Goal: Information Seeking & Learning: Learn about a topic

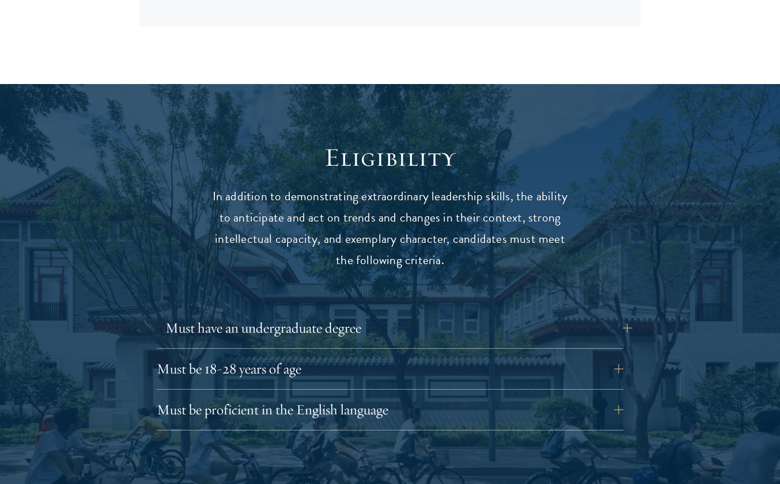
scroll to position [1374, 0]
click at [232, 314] on button "Must have an undergraduate degree" at bounding box center [398, 328] width 466 height 28
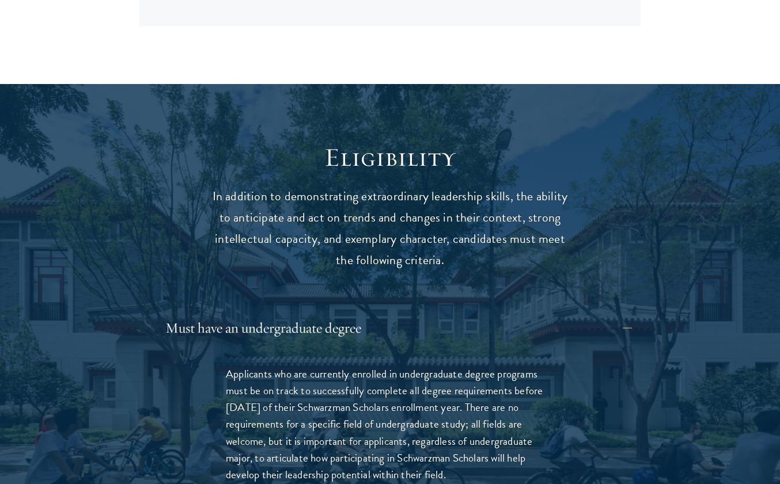
click at [232, 314] on button "Must have an undergraduate degree" at bounding box center [398, 328] width 466 height 28
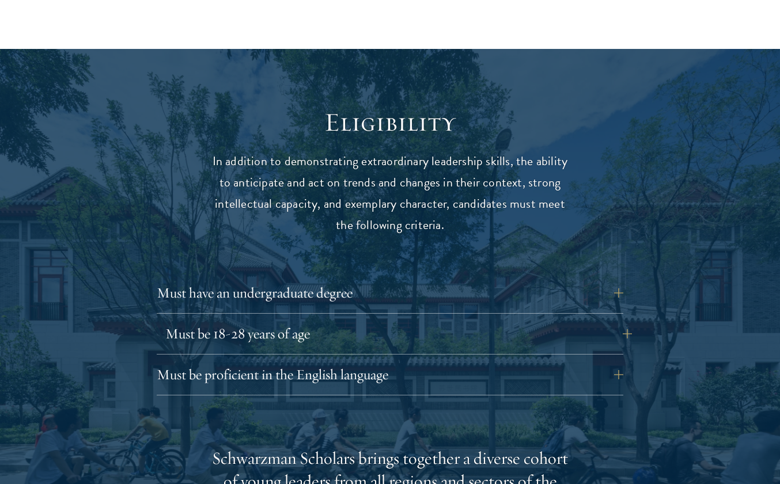
scroll to position [1409, 0]
click at [232, 320] on button "Must be 18-28 years of age" at bounding box center [398, 334] width 466 height 28
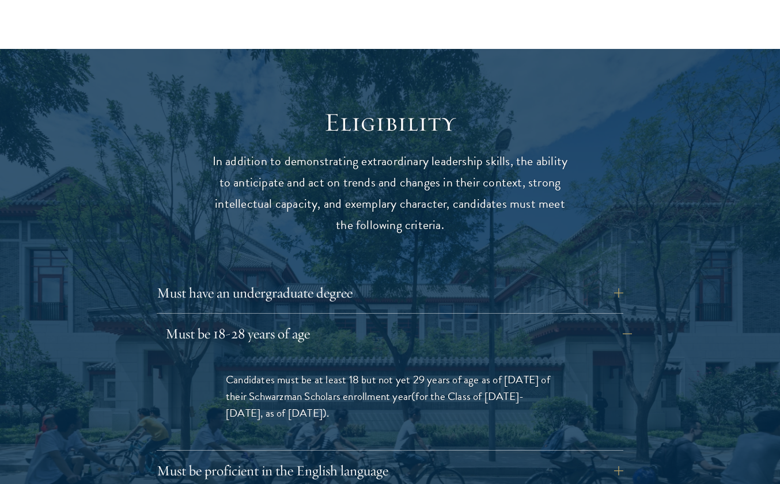
click at [232, 320] on button "Must be 18-28 years of age" at bounding box center [398, 334] width 466 height 28
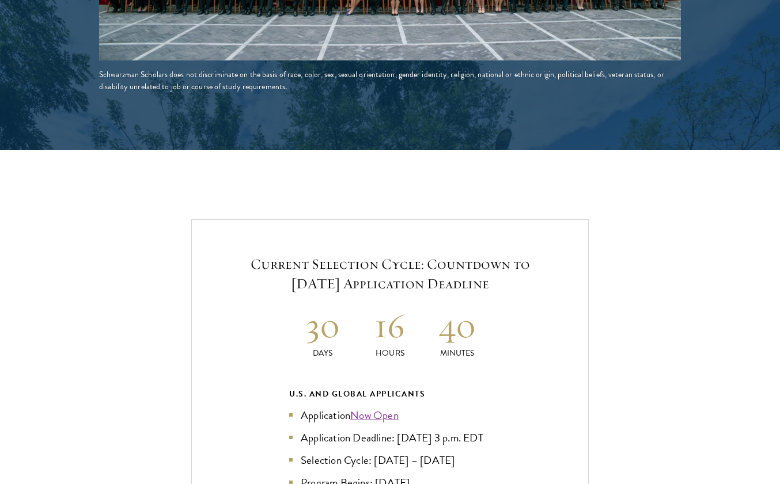
scroll to position [2281, 0]
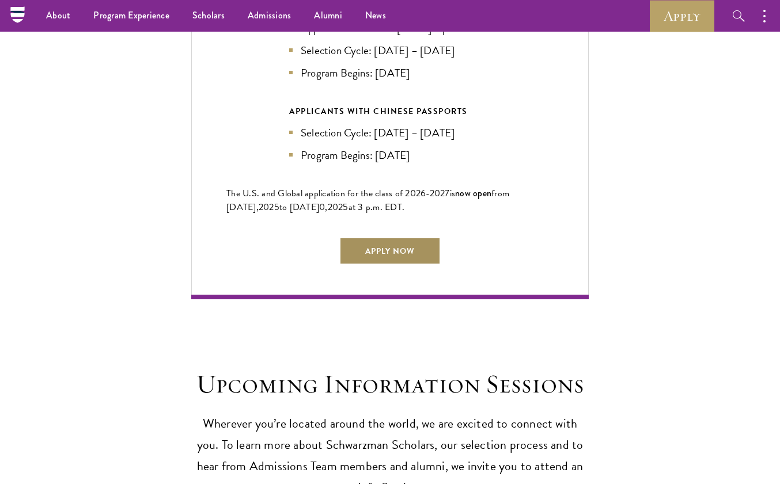
click at [392, 237] on link "Apply Now" at bounding box center [389, 251] width 101 height 28
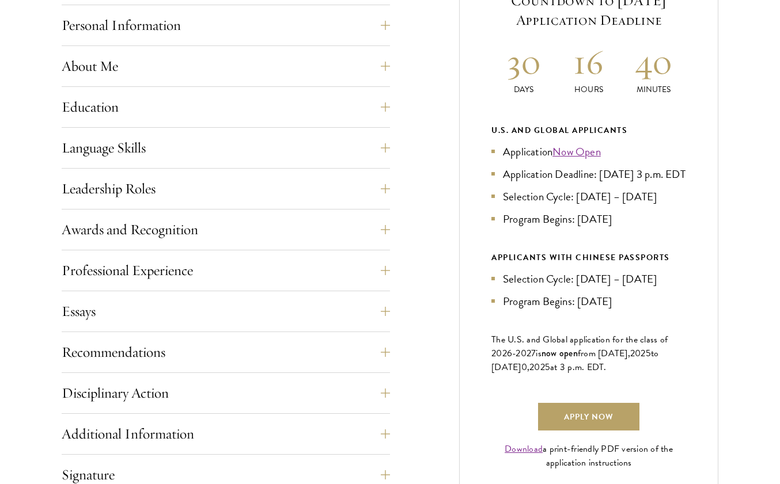
scroll to position [544, 0]
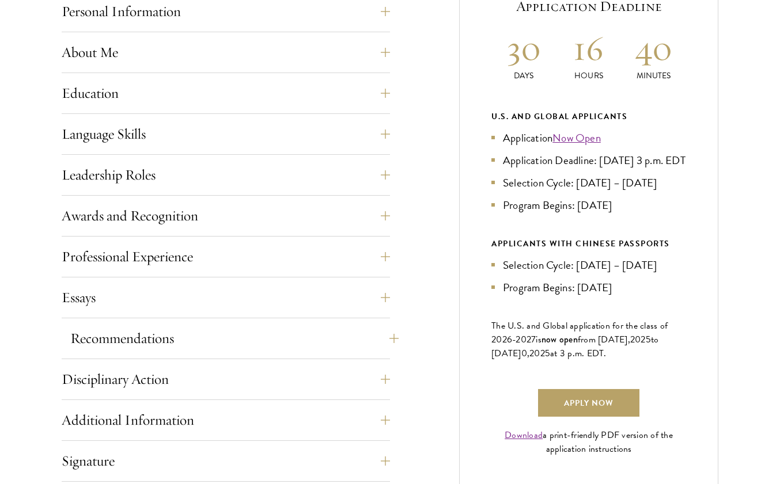
click at [379, 330] on button "Recommendations" at bounding box center [234, 339] width 328 height 28
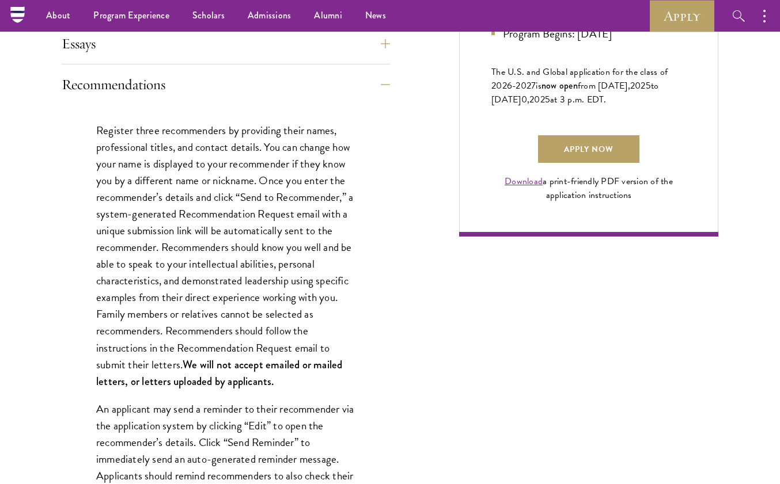
scroll to position [775, 0]
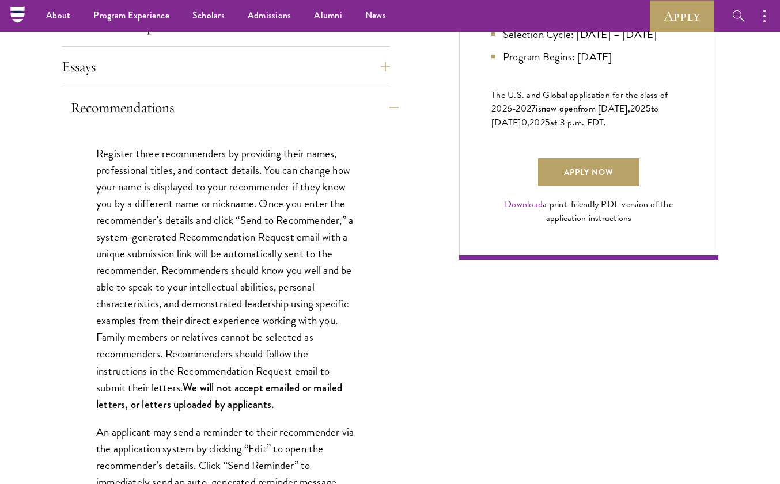
click at [382, 103] on button "Recommendations" at bounding box center [234, 108] width 328 height 28
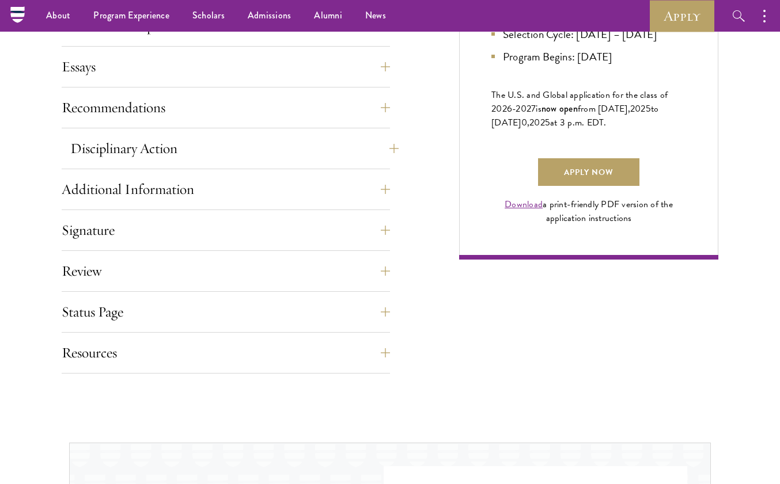
click at [188, 154] on button "Disciplinary Action" at bounding box center [234, 149] width 328 height 28
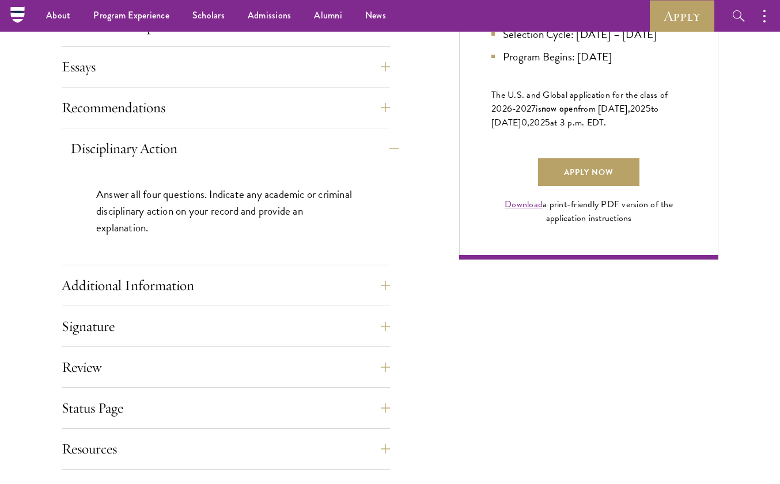
click at [188, 154] on button "Disciplinary Action" at bounding box center [234, 149] width 328 height 28
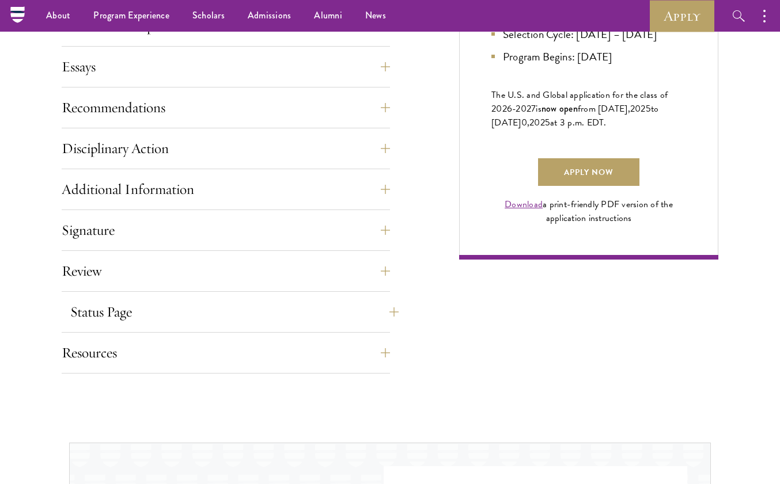
click at [225, 315] on button "Status Page" at bounding box center [234, 312] width 328 height 28
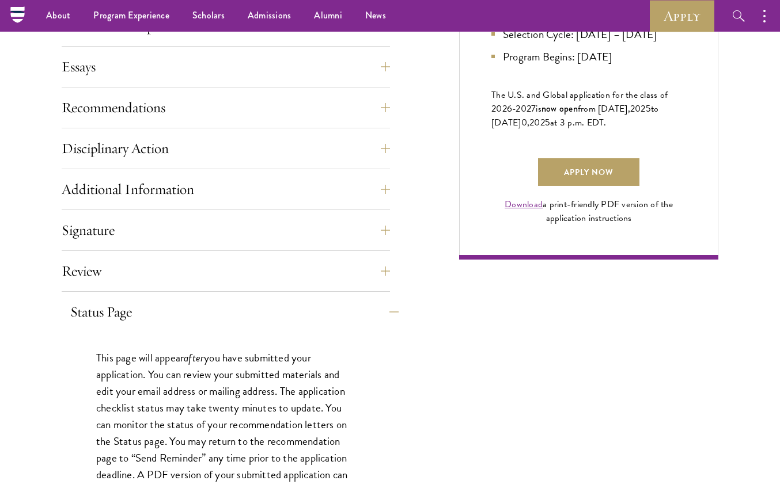
click at [225, 315] on button "Status Page" at bounding box center [234, 312] width 328 height 28
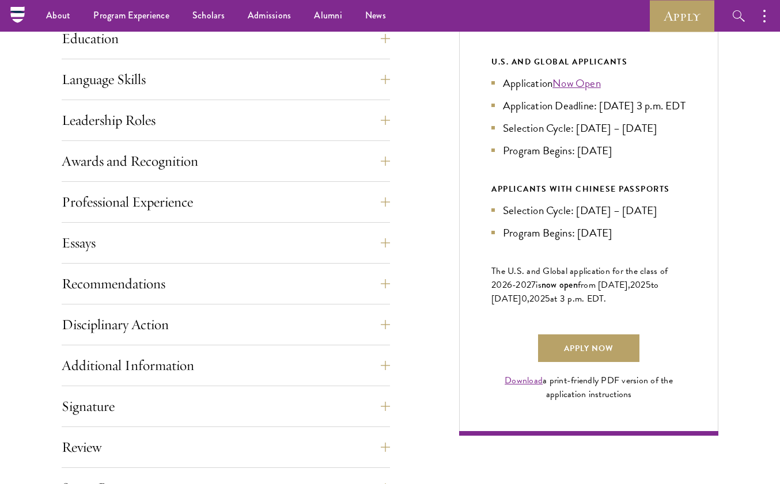
scroll to position [593, 0]
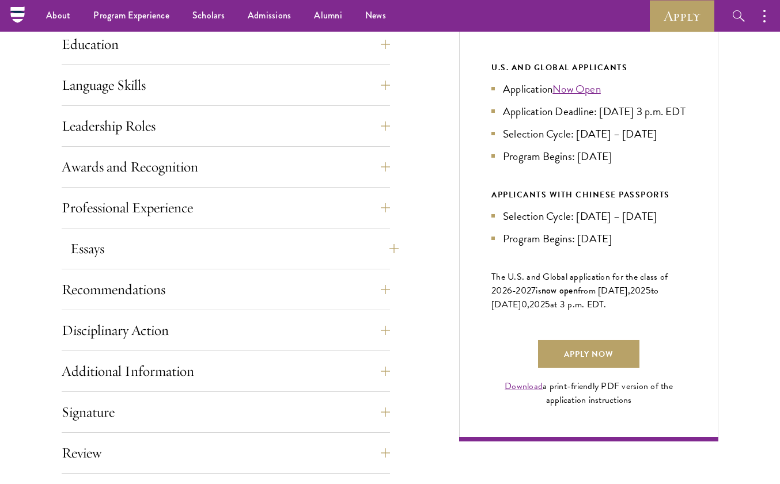
click at [186, 252] on button "Essays" at bounding box center [234, 249] width 328 height 28
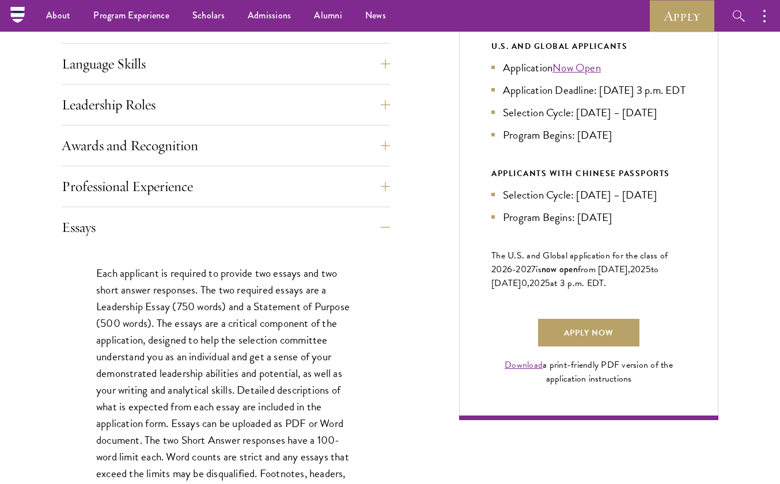
scroll to position [590, 0]
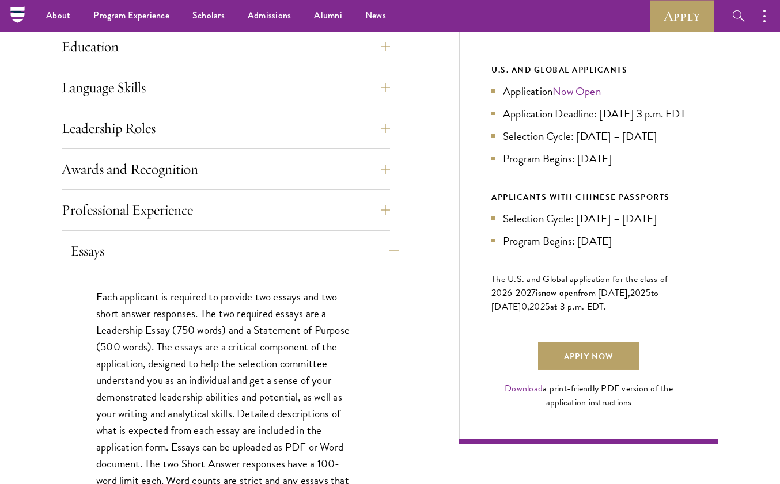
click at [186, 252] on button "Essays" at bounding box center [234, 251] width 328 height 28
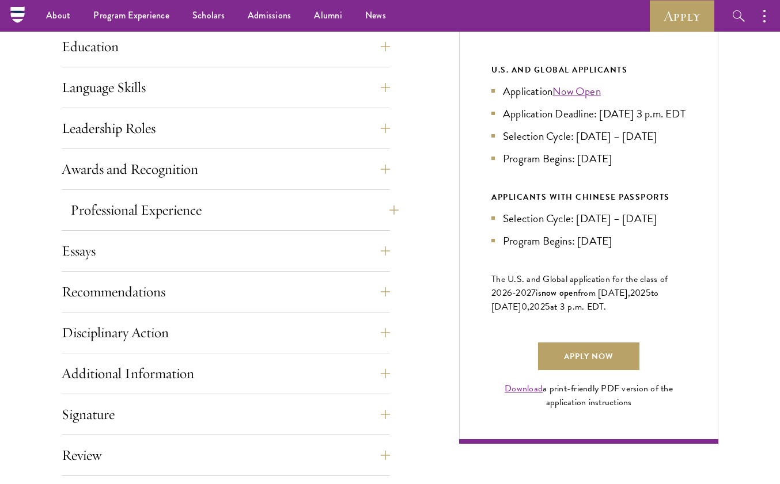
click at [187, 213] on button "Professional Experience" at bounding box center [234, 210] width 328 height 28
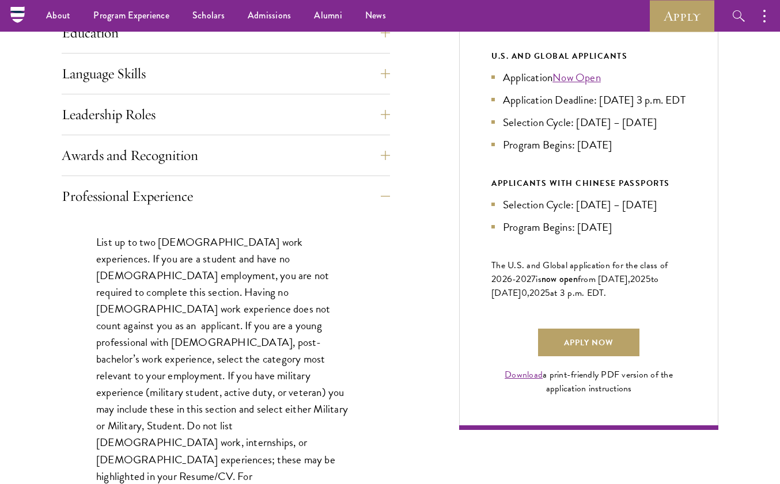
scroll to position [600, 0]
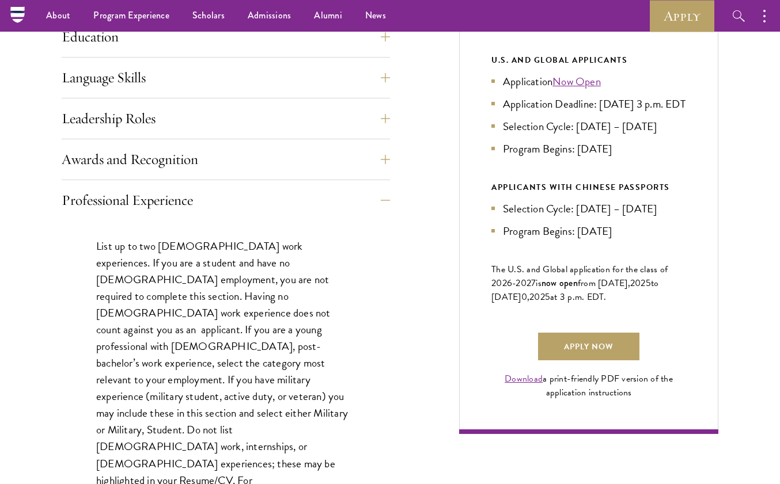
click at [193, 181] on div "Application Home Page The online application form must be completed in English.…" at bounding box center [226, 397] width 328 height 995
click at [202, 215] on div "Professional Experience" at bounding box center [226, 377] width 328 height 381
click at [206, 202] on button "Professional Experience" at bounding box center [234, 201] width 328 height 28
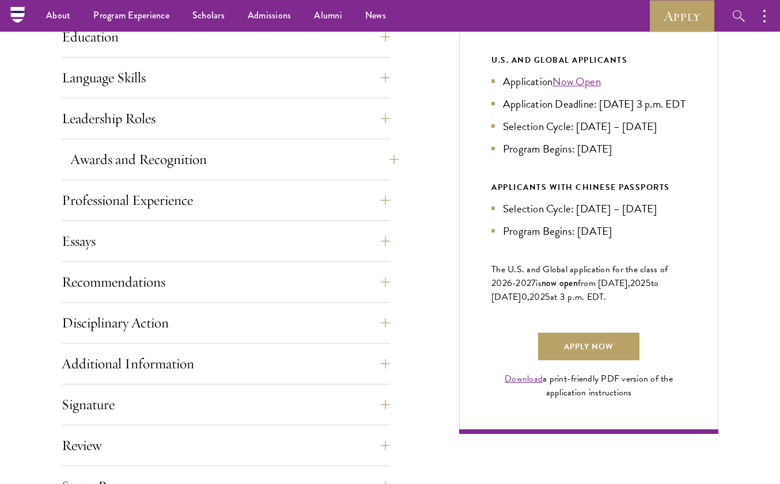
click at [196, 169] on button "Awards and Recognition" at bounding box center [234, 160] width 328 height 28
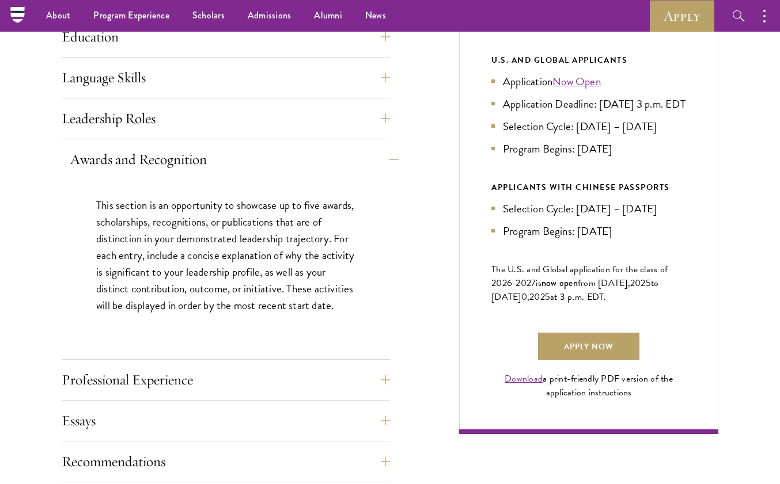
click at [193, 153] on button "Awards and Recognition" at bounding box center [234, 160] width 328 height 28
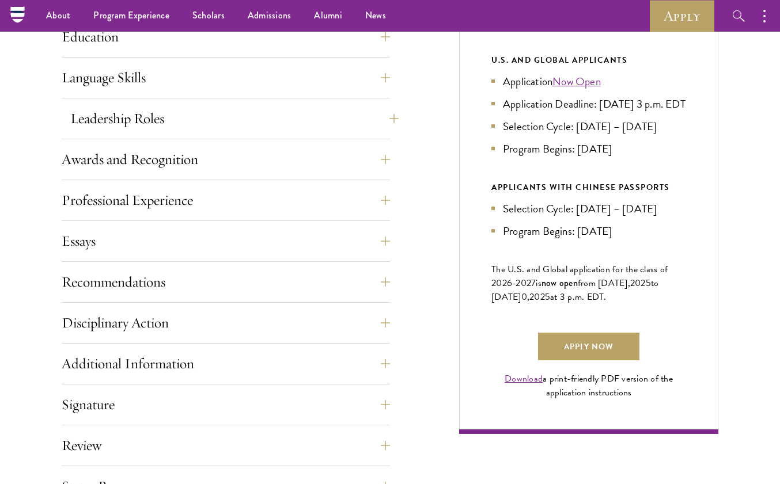
click at [174, 115] on button "Leadership Roles" at bounding box center [234, 119] width 328 height 28
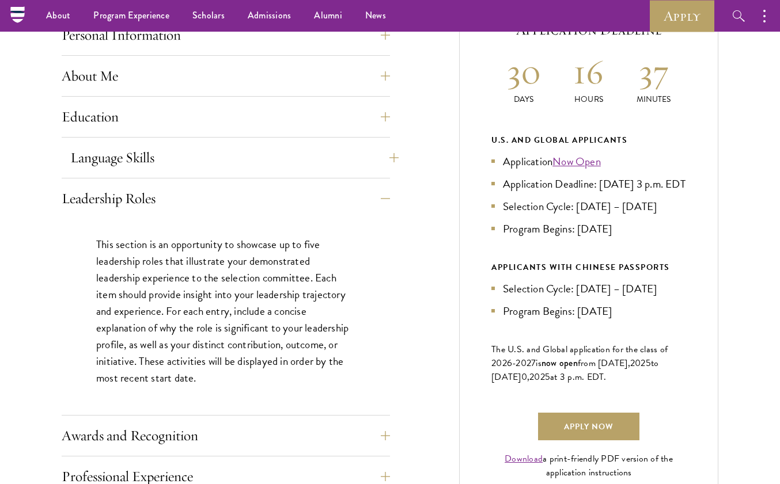
scroll to position [511, 0]
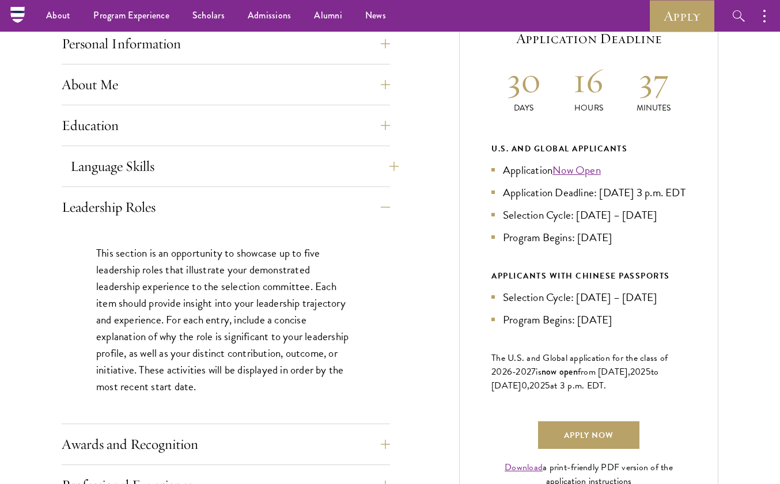
click at [232, 153] on button "Language Skills" at bounding box center [234, 167] width 328 height 28
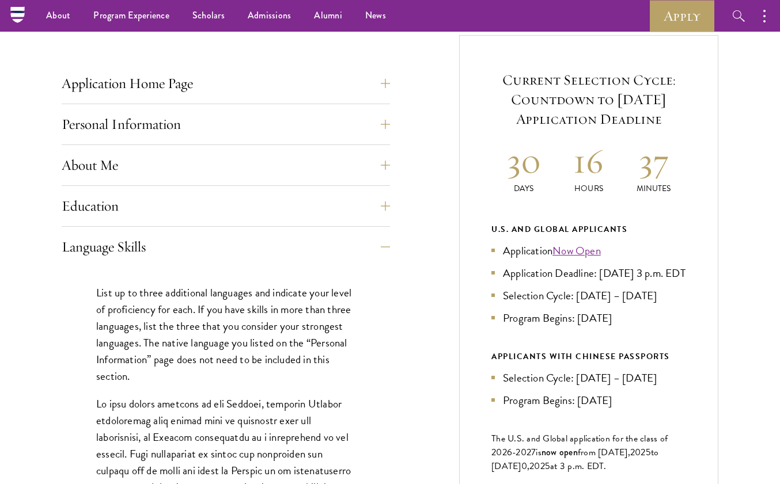
scroll to position [429, 0]
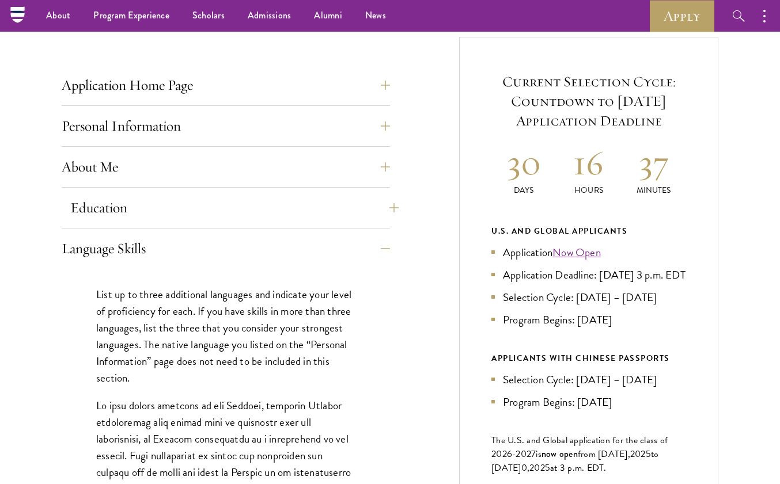
click at [264, 207] on button "Education" at bounding box center [234, 208] width 328 height 28
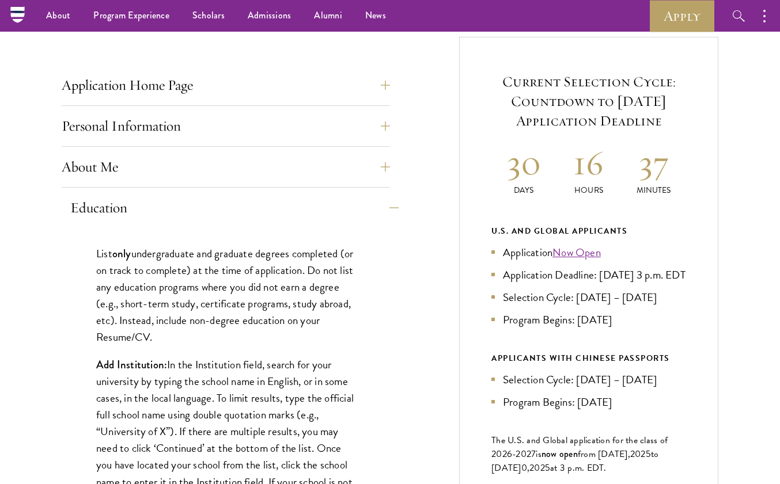
click at [264, 207] on button "Education" at bounding box center [234, 208] width 328 height 28
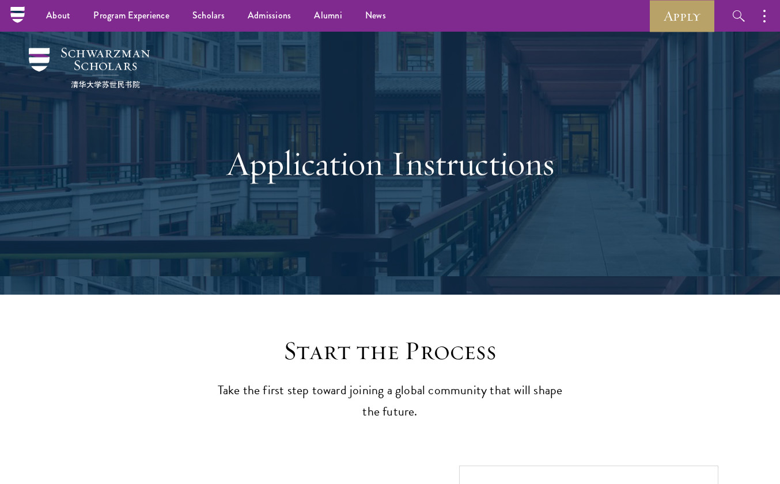
scroll to position [0, 0]
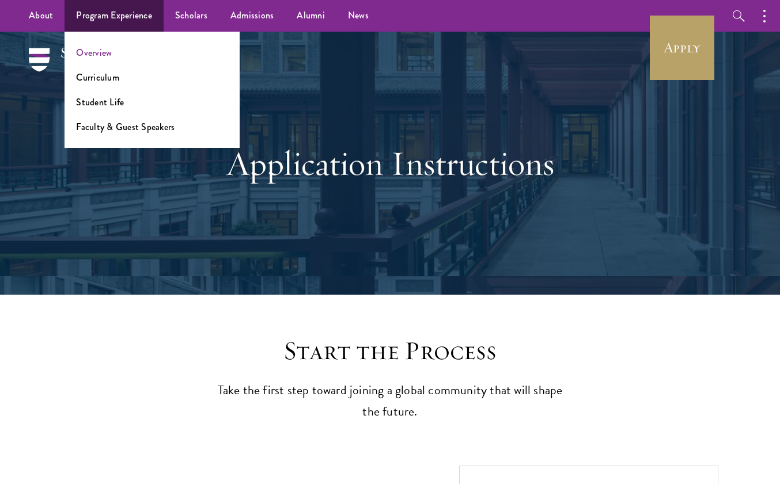
click at [107, 53] on link "Overview" at bounding box center [94, 52] width 36 height 13
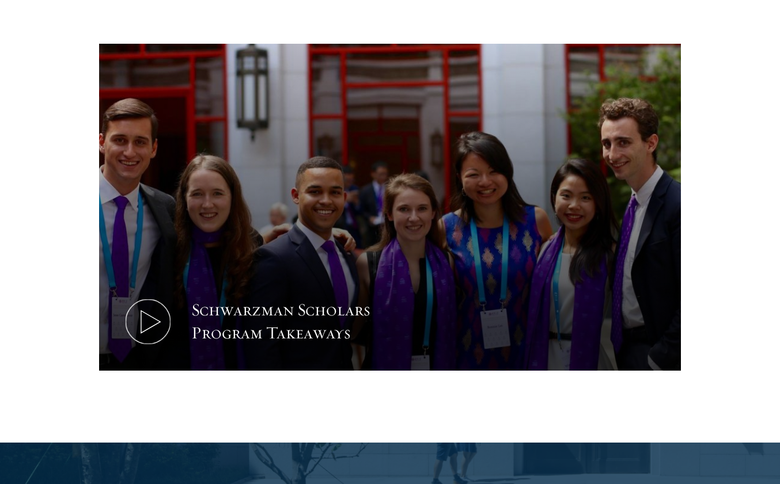
scroll to position [1157, 0]
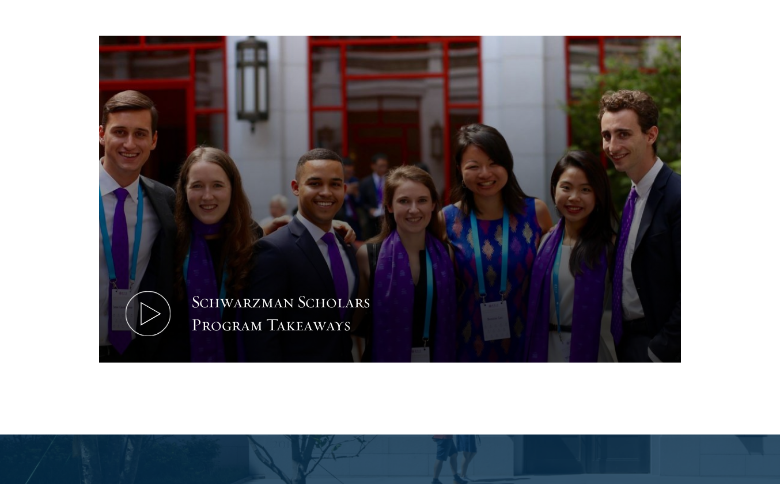
click at [166, 288] on icon at bounding box center [148, 314] width 52 height 52
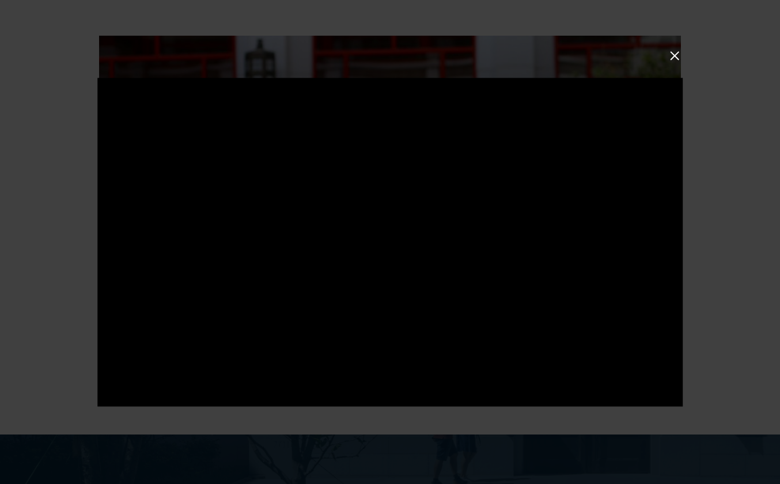
click at [677, 53] on button at bounding box center [674, 55] width 15 height 15
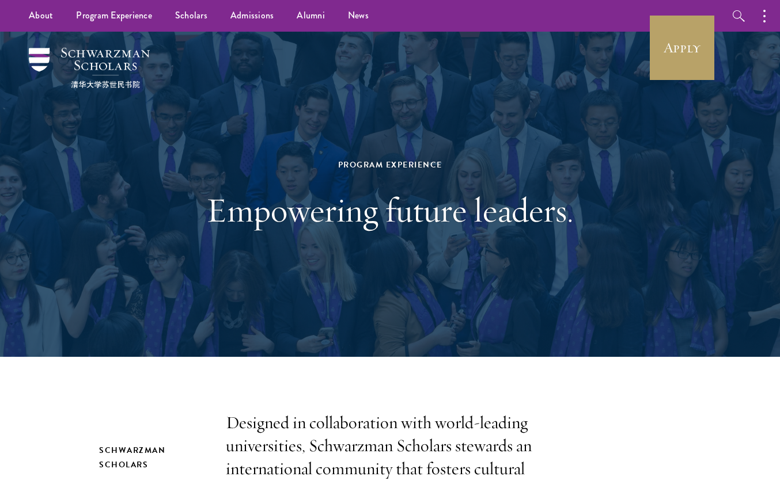
scroll to position [0, 0]
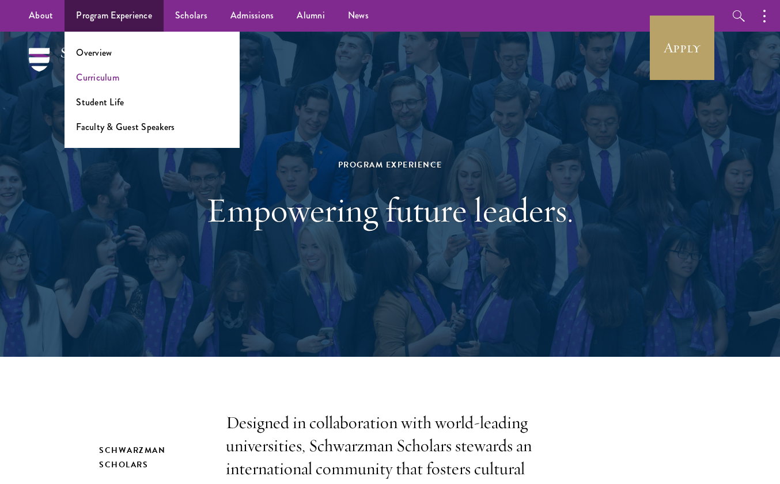
click at [112, 78] on link "Curriculum" at bounding box center [97, 77] width 43 height 13
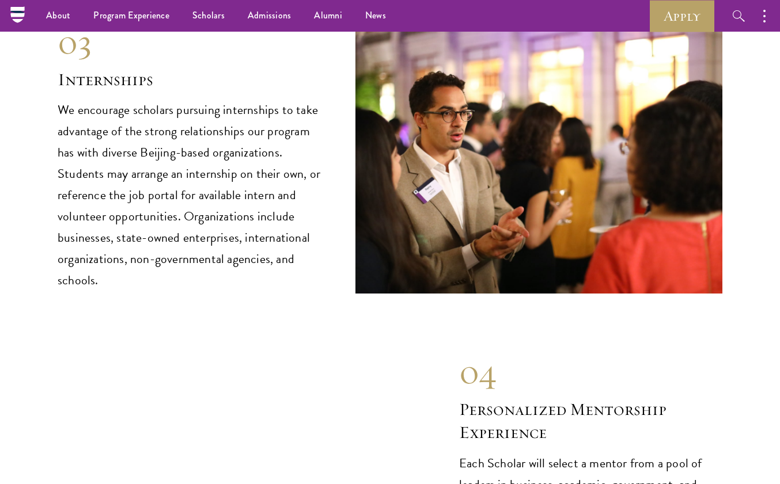
scroll to position [5507, 0]
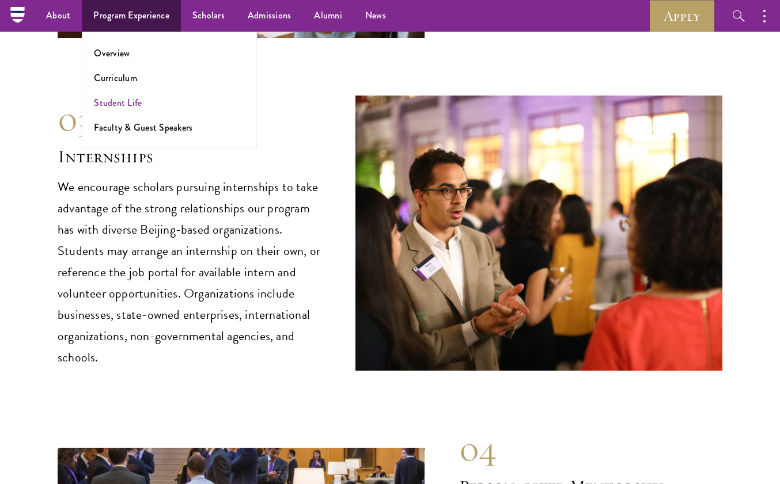
click at [131, 99] on link "Student Life" at bounding box center [118, 102] width 48 height 13
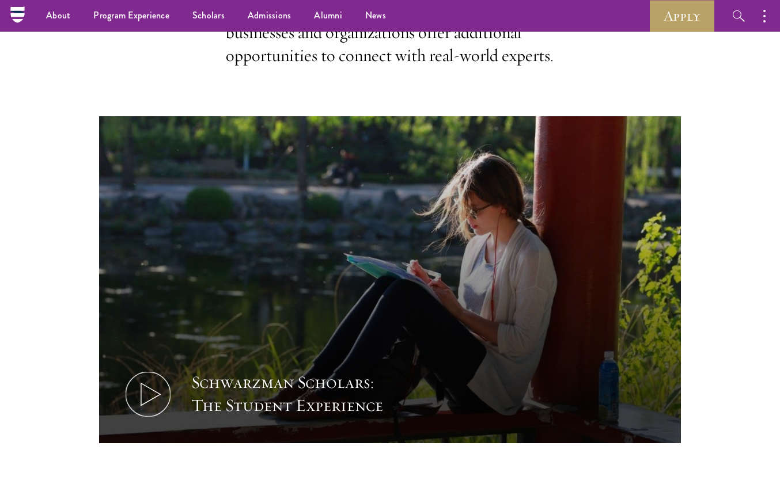
scroll to position [556, 0]
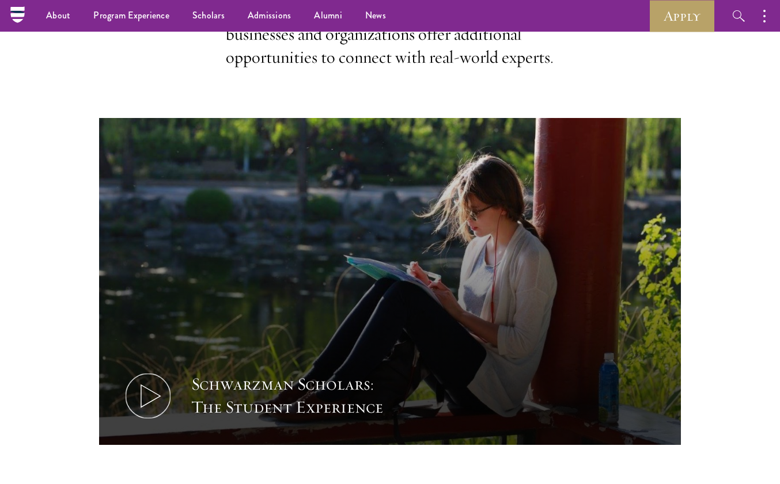
click at [155, 370] on icon at bounding box center [148, 396] width 52 height 52
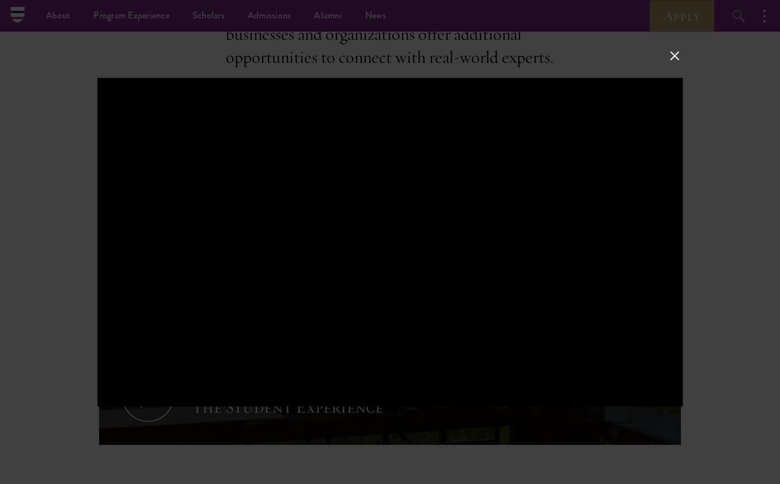
click at [339, 265] on div at bounding box center [389, 242] width 585 height 329
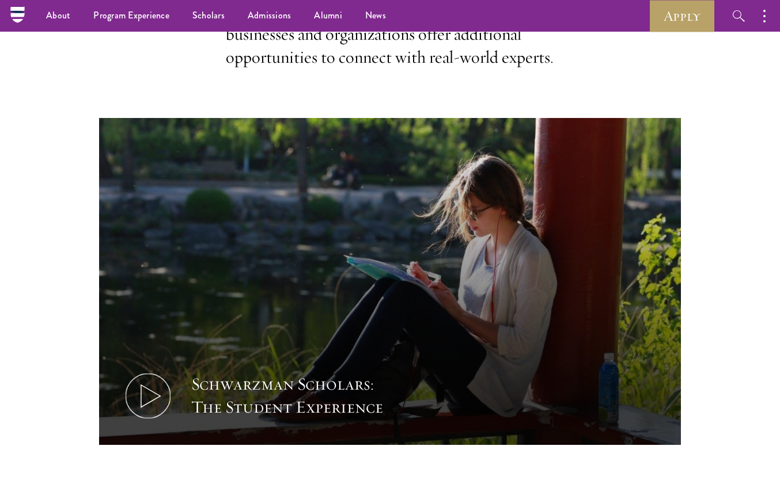
click at [169, 370] on icon at bounding box center [148, 396] width 52 height 52
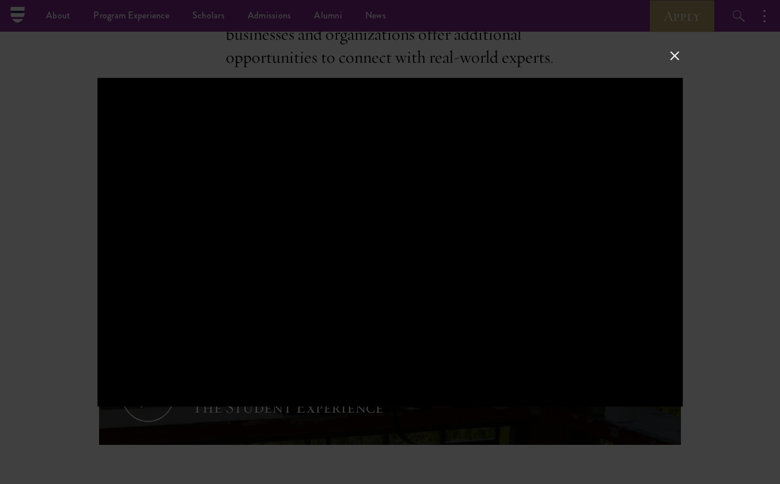
click at [253, 453] on div at bounding box center [390, 242] width 780 height 484
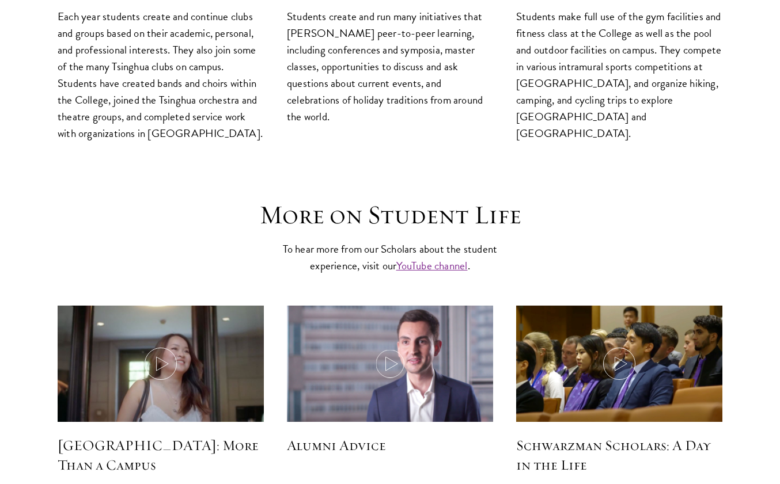
scroll to position [3140, 0]
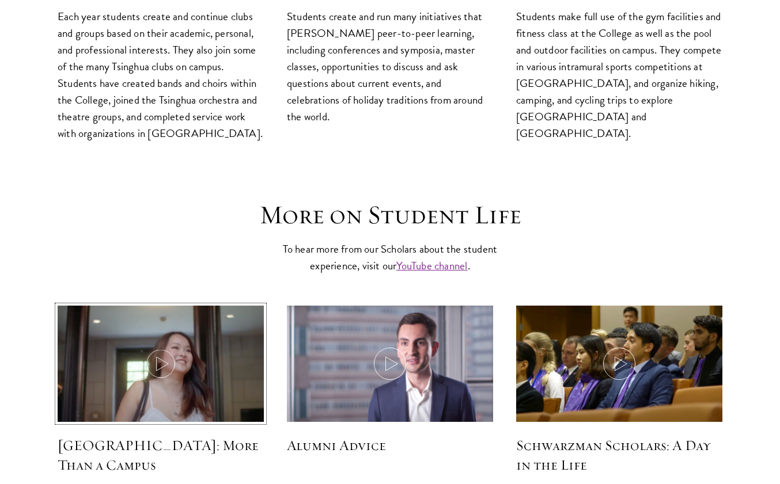
click at [162, 357] on use at bounding box center [162, 364] width 12 height 14
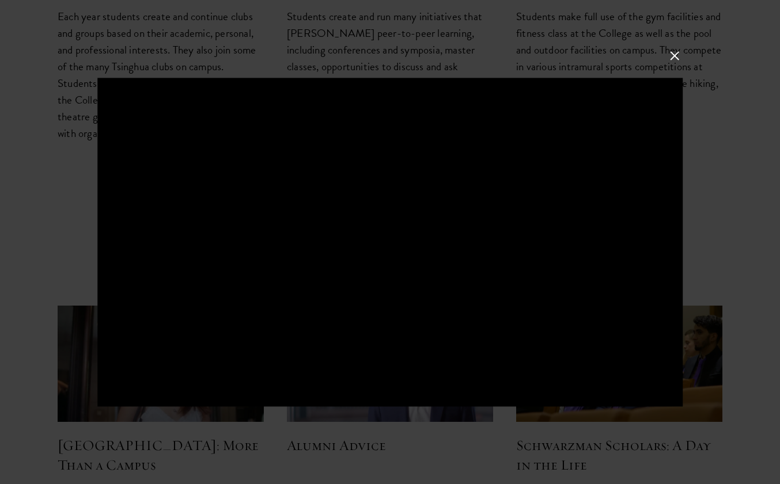
click at [701, 403] on div at bounding box center [390, 242] width 780 height 484
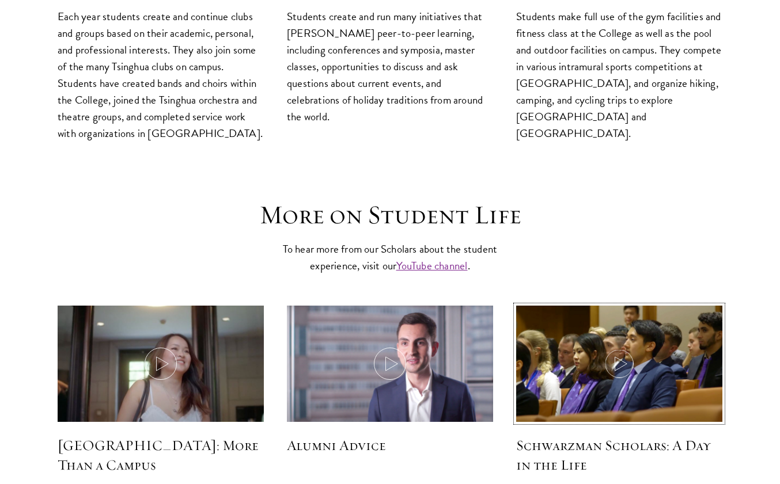
click at [634, 336] on img at bounding box center [619, 365] width 219 height 126
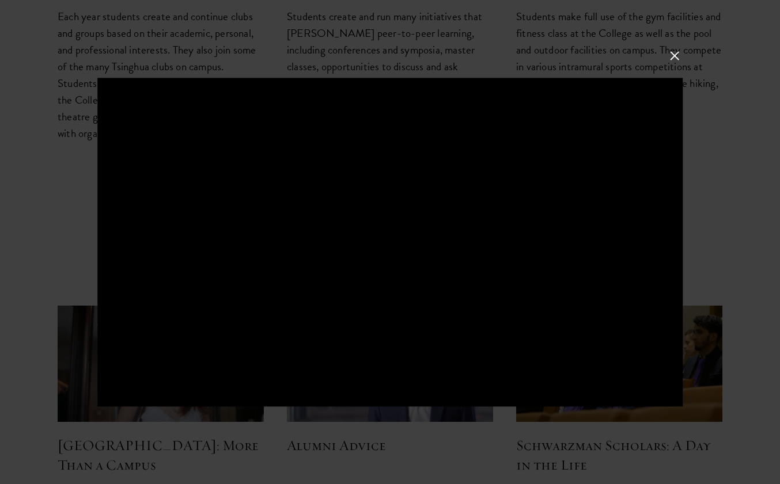
click at [750, 191] on div at bounding box center [390, 242] width 780 height 484
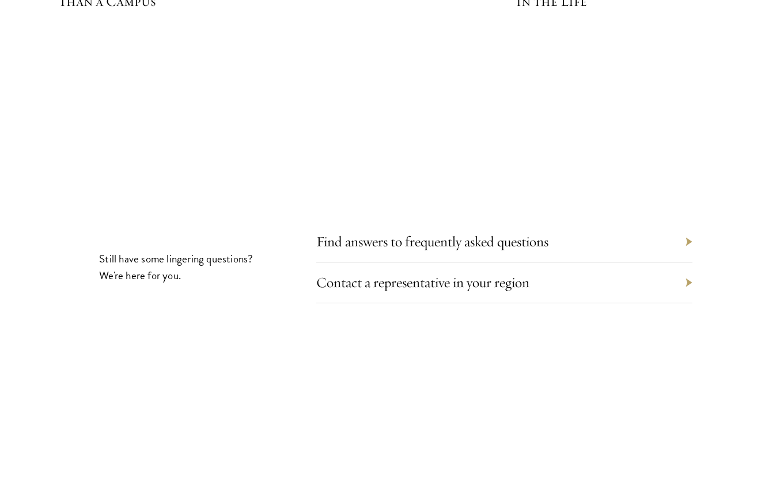
scroll to position [3717, 0]
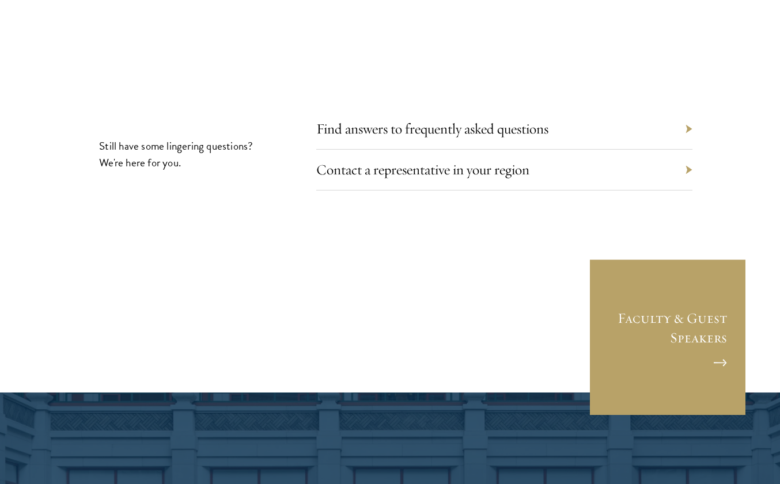
click at [687, 109] on div "Find answers to frequently asked questions" at bounding box center [504, 129] width 376 height 41
click at [486, 120] on link "Find answers to frequently asked questions" at bounding box center [441, 129] width 232 height 18
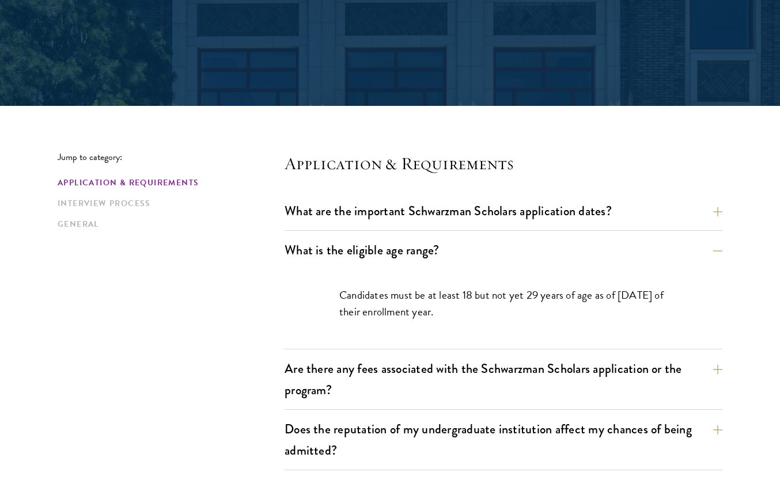
click at [621, 244] on button "What is the eligible age range?" at bounding box center [503, 250] width 438 height 26
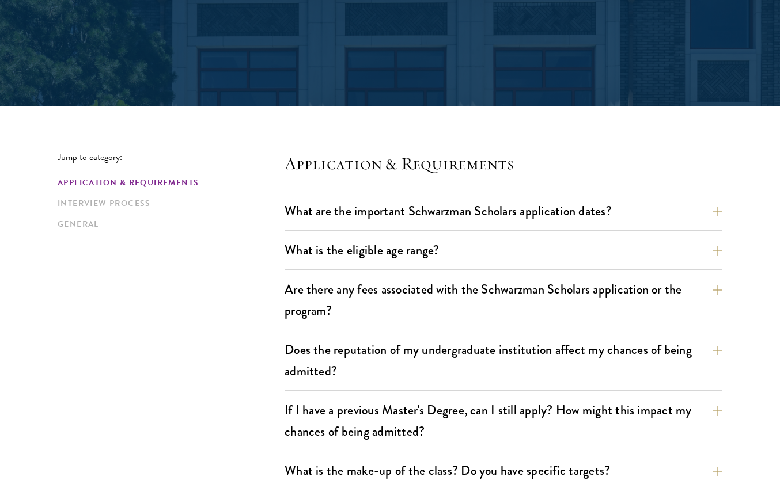
click at [621, 244] on button "What is the eligible age range?" at bounding box center [503, 250] width 438 height 26
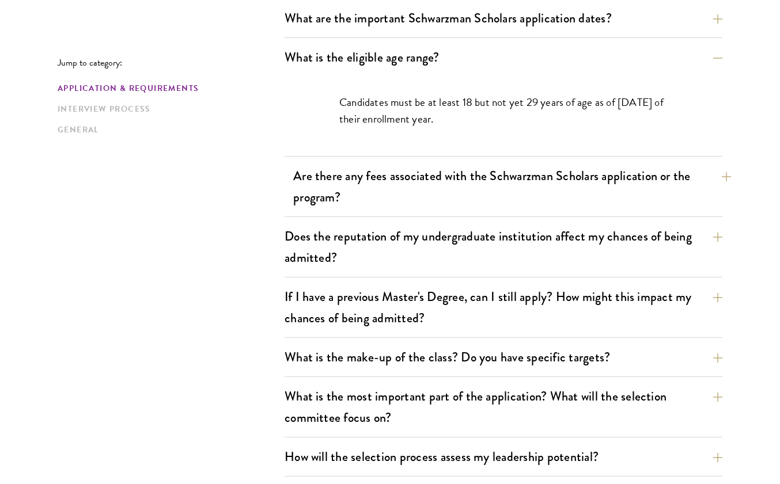
scroll to position [393, 0]
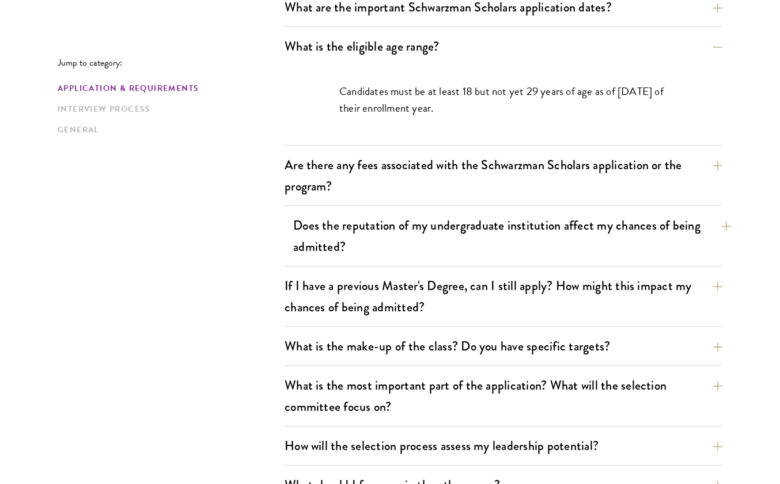
click at [621, 234] on button "Does the reputation of my undergraduate institution affect my chances of being …" at bounding box center [512, 236] width 438 height 47
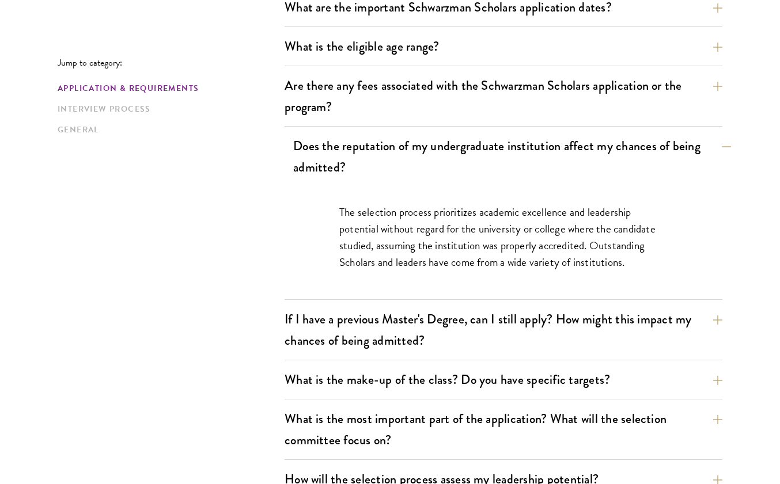
click at [566, 159] on button "Does the reputation of my undergraduate institution affect my chances of being …" at bounding box center [512, 156] width 438 height 47
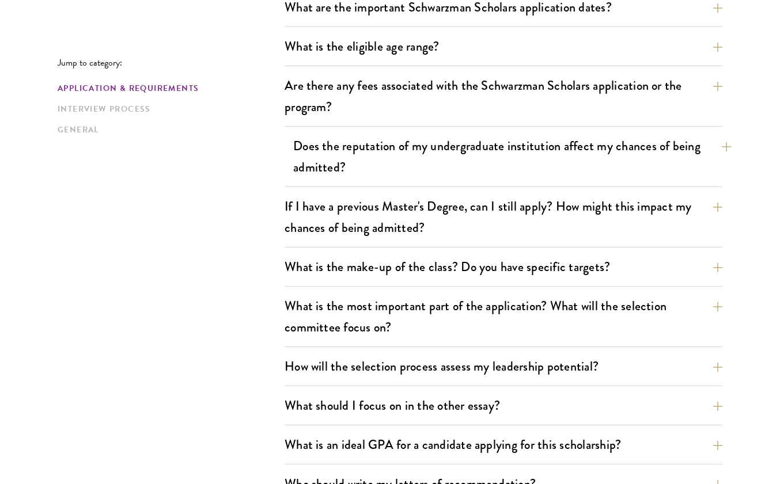
scroll to position [407, 0]
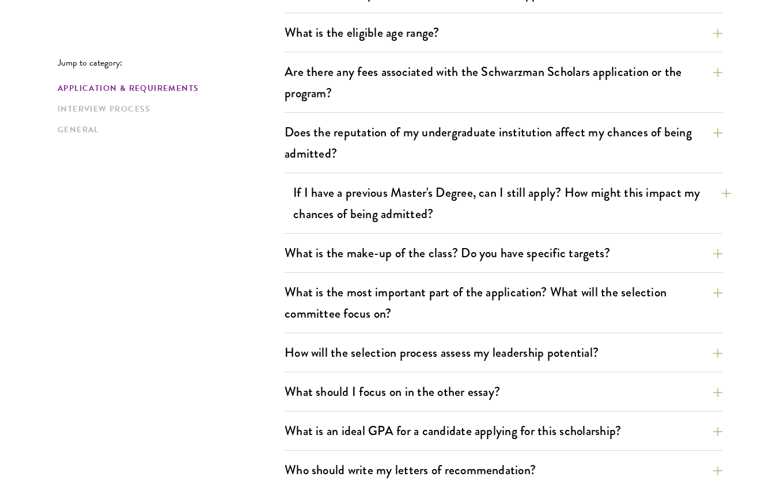
click at [558, 198] on button "If I have a previous Master's Degree, can I still apply? How might this impact …" at bounding box center [512, 203] width 438 height 47
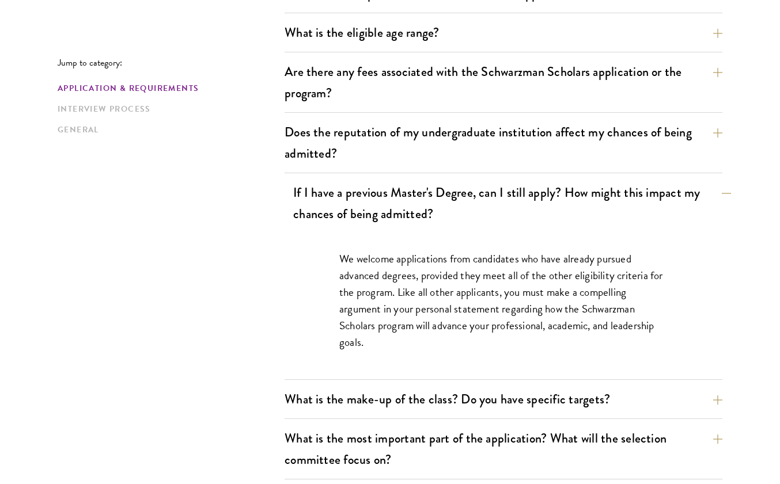
click at [557, 198] on button "If I have a previous Master's Degree, can I still apply? How might this impact …" at bounding box center [512, 203] width 438 height 47
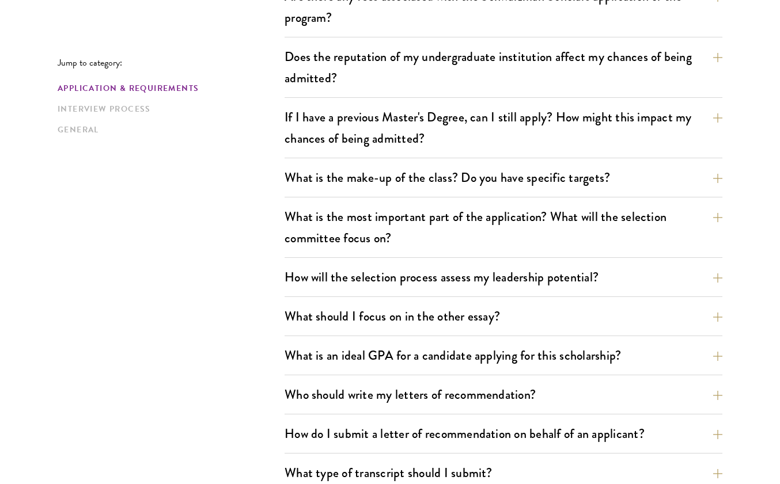
scroll to position [482, 0]
click at [544, 174] on button "What is the make-up of the class? Do you have specific targets?" at bounding box center [512, 178] width 438 height 26
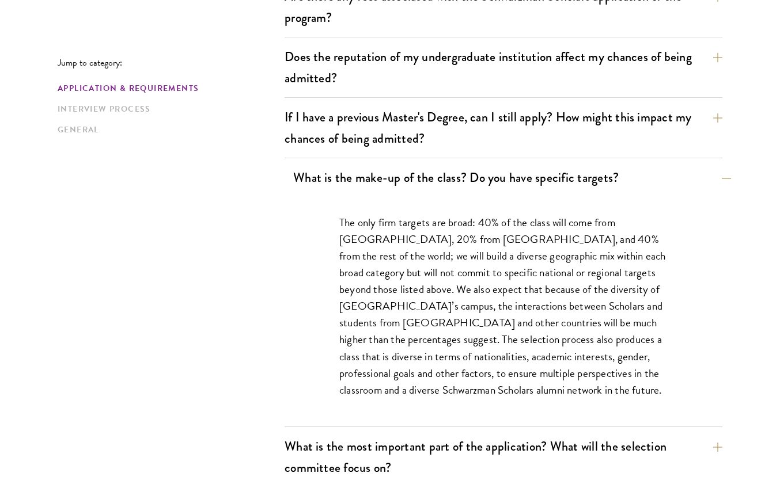
click at [544, 174] on button "What is the make-up of the class? Do you have specific targets?" at bounding box center [512, 178] width 438 height 26
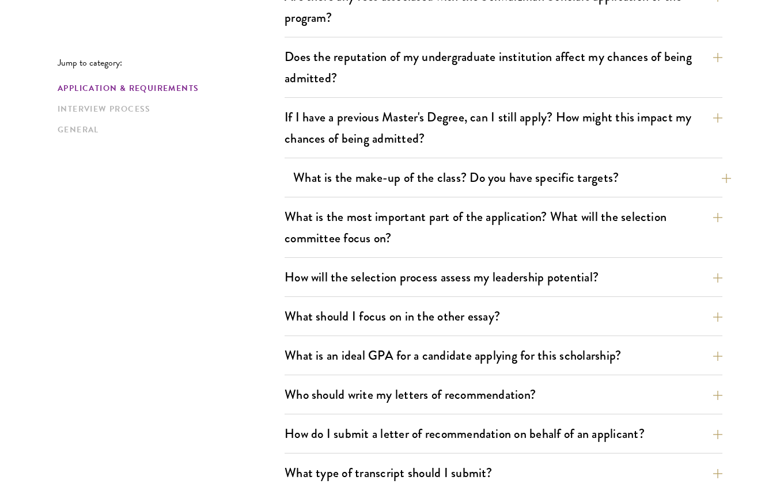
click at [544, 174] on button "What is the make-up of the class? Do you have specific targets?" at bounding box center [512, 178] width 438 height 26
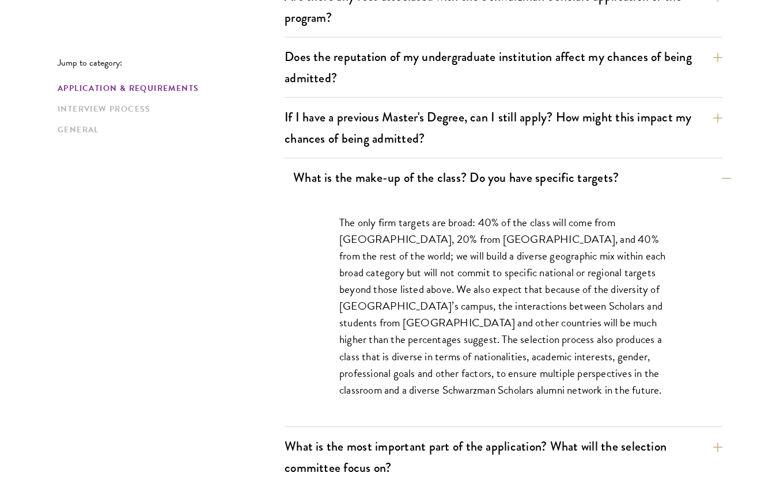
click at [544, 174] on button "What is the make-up of the class? Do you have specific targets?" at bounding box center [512, 178] width 438 height 26
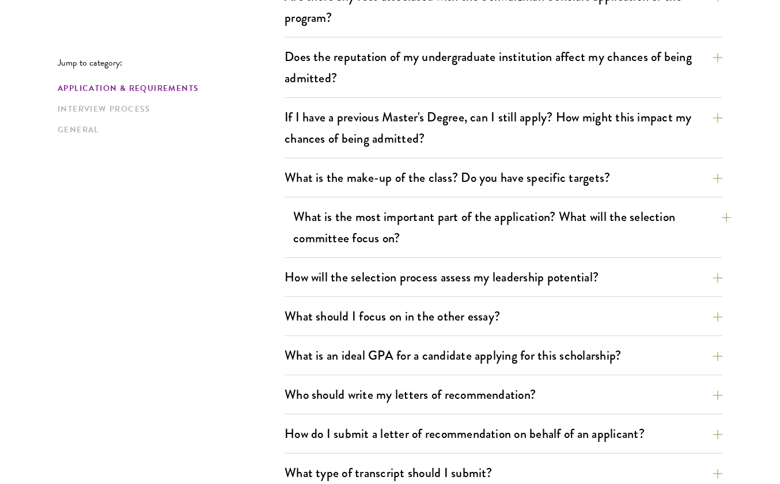
click at [532, 219] on button "What is the most important part of the application? What will the selection com…" at bounding box center [512, 227] width 438 height 47
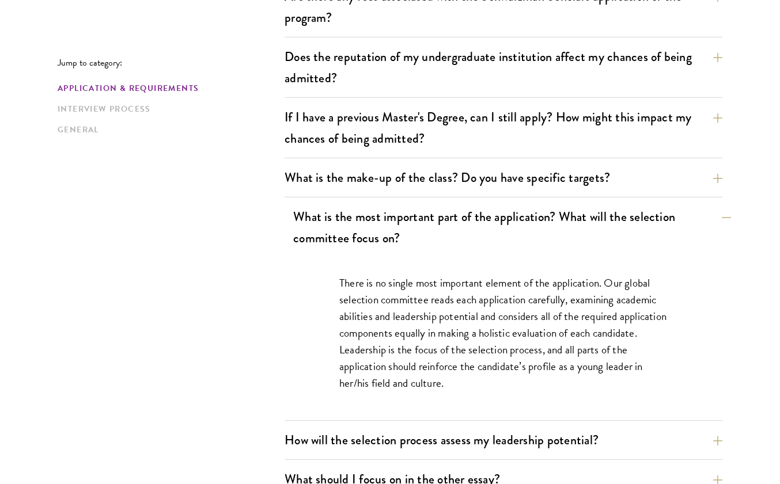
click at [532, 219] on button "What is the most important part of the application? What will the selection com…" at bounding box center [512, 227] width 438 height 47
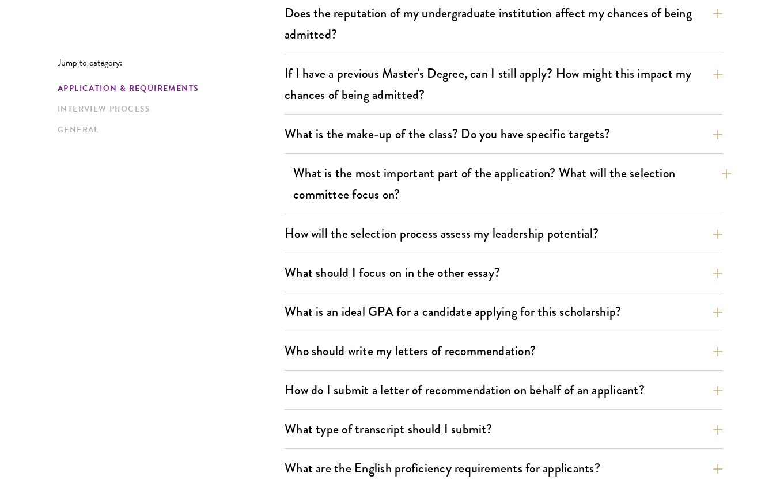
scroll to position [526, 0]
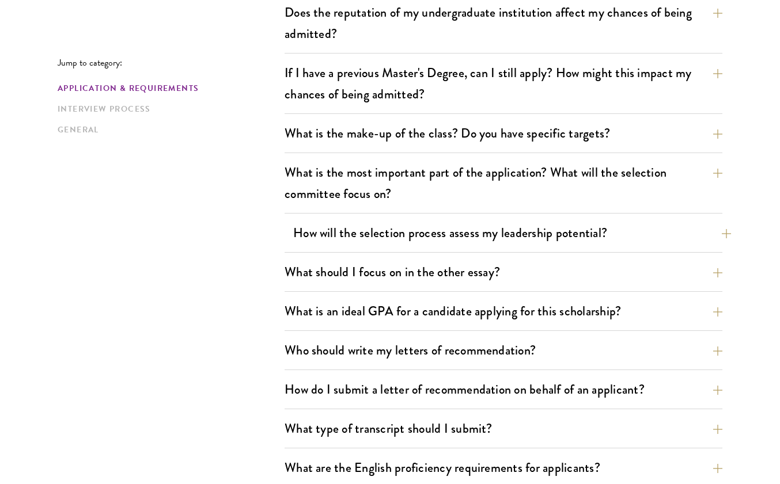
click at [526, 234] on button "How will the selection process assess my leadership potential?" at bounding box center [512, 233] width 438 height 26
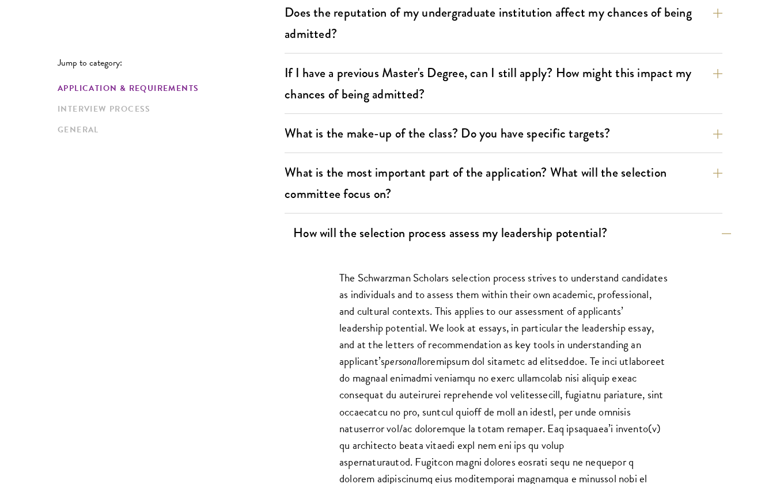
click at [526, 234] on button "How will the selection process assess my leadership potential?" at bounding box center [512, 233] width 438 height 26
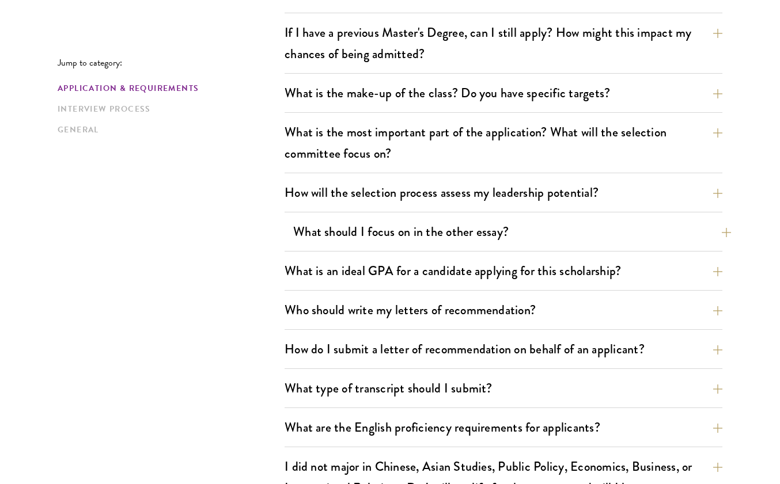
scroll to position [567, 0]
click at [535, 267] on button "What is an ideal GPA for a candidate applying for this scholarship?" at bounding box center [512, 271] width 438 height 26
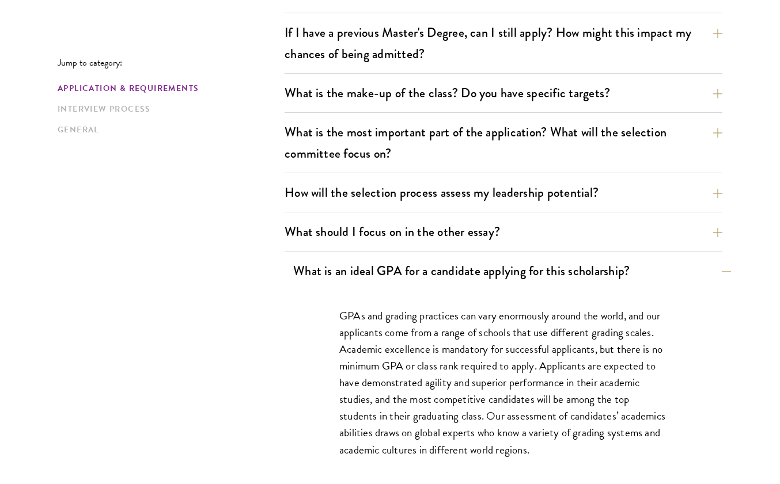
click at [535, 270] on button "What is an ideal GPA for a candidate applying for this scholarship?" at bounding box center [512, 271] width 438 height 26
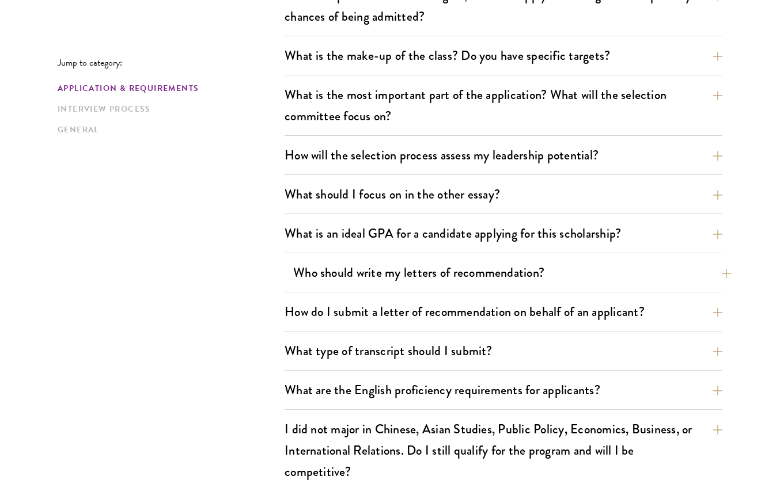
scroll to position [604, 0]
click at [535, 268] on button "Who should write my letters of recommendation?" at bounding box center [512, 273] width 438 height 26
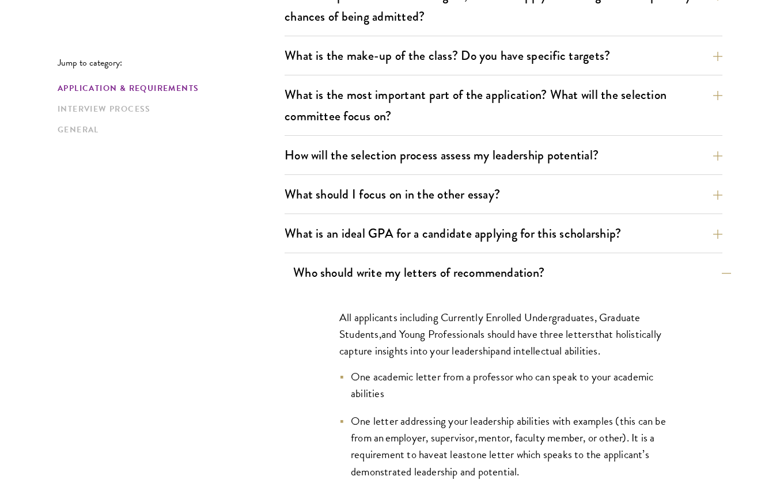
click at [535, 268] on button "Who should write my letters of recommendation?" at bounding box center [512, 273] width 438 height 26
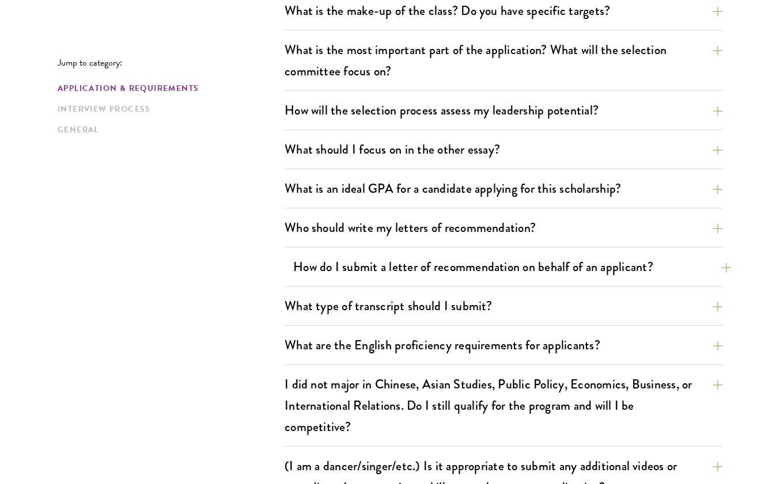
scroll to position [649, 0]
click at [500, 264] on button "How do I submit a letter of recommendation on behalf of an applicant?" at bounding box center [512, 267] width 438 height 26
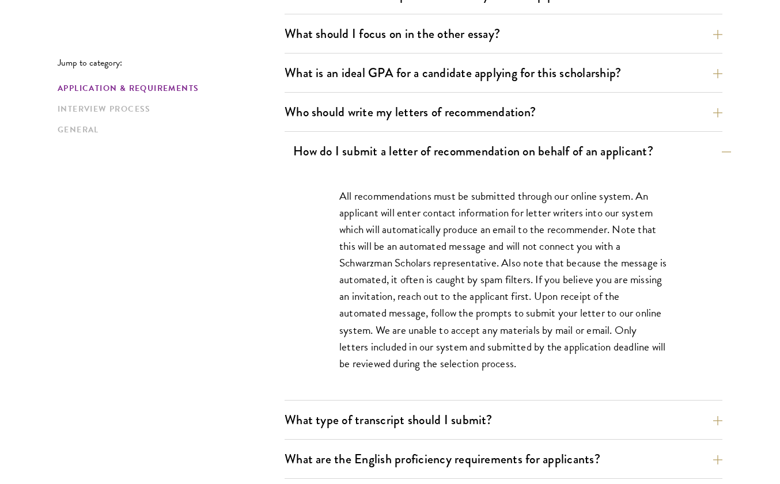
scroll to position [767, 0]
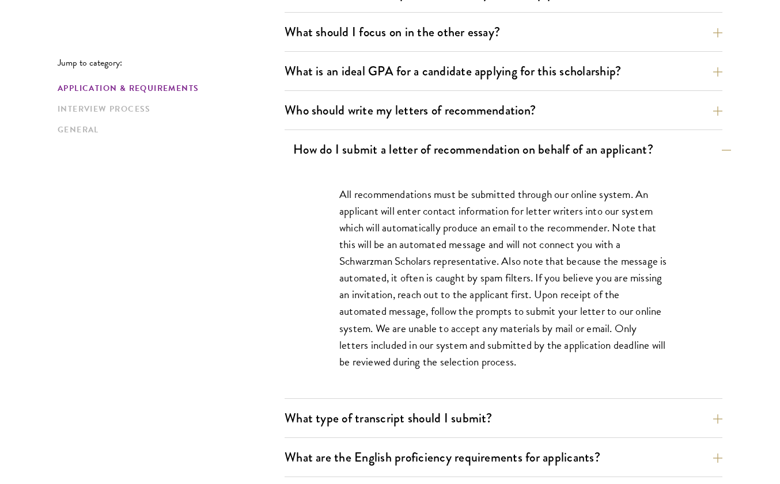
click at [471, 155] on button "How do I submit a letter of recommendation on behalf of an applicant?" at bounding box center [512, 149] width 438 height 26
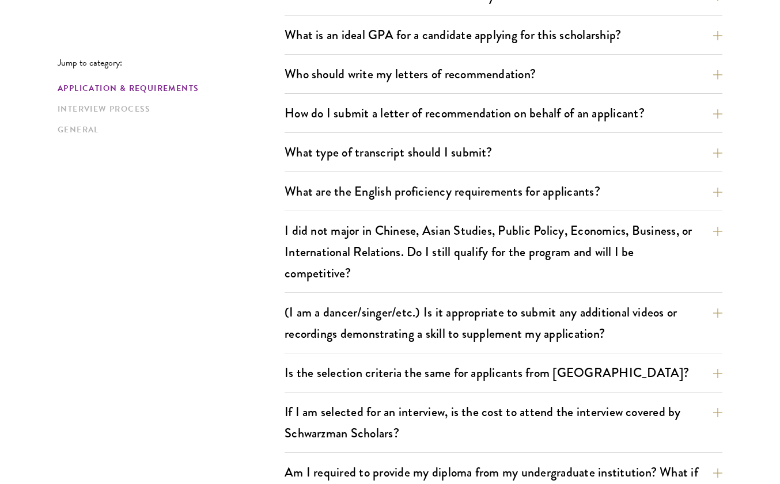
scroll to position [803, 0]
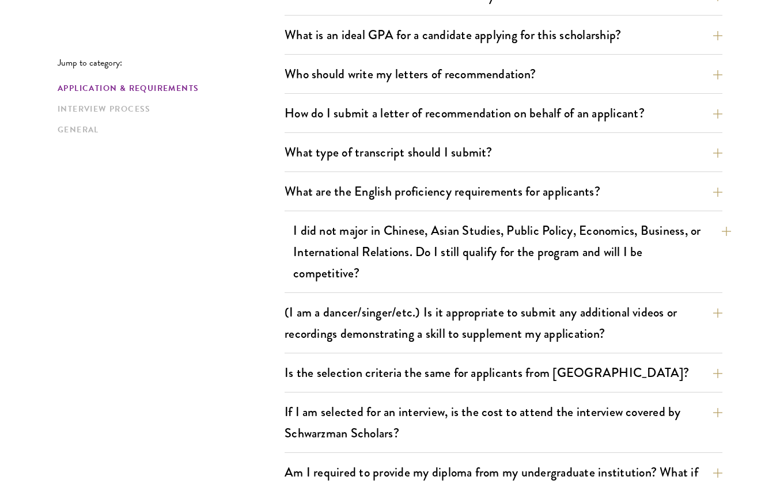
click at [469, 223] on button "I did not major in Chinese, Asian Studies, Public Policy, Economics, Business, …" at bounding box center [512, 252] width 438 height 69
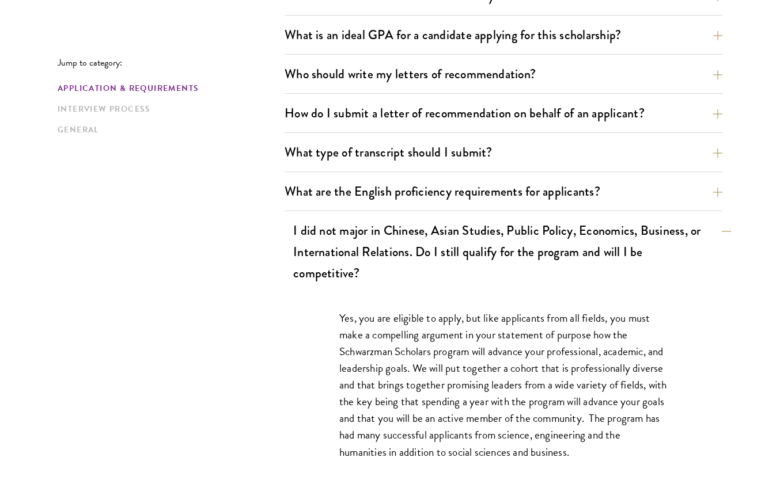
click at [467, 240] on button "I did not major in Chinese, Asian Studies, Public Policy, Economics, Business, …" at bounding box center [512, 252] width 438 height 69
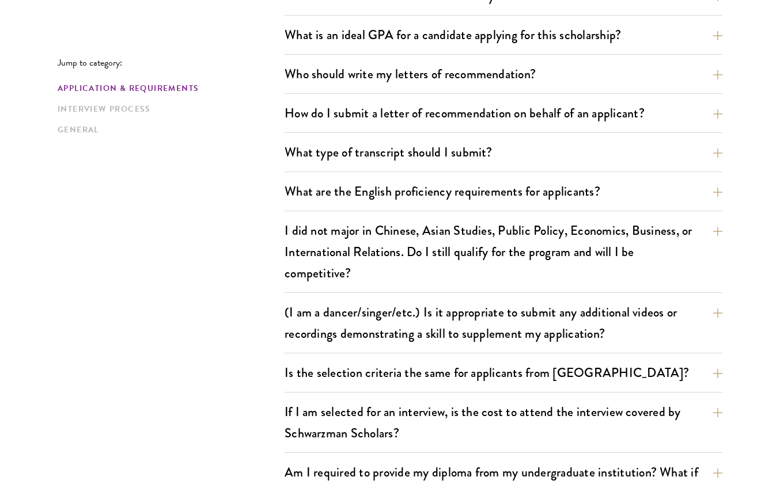
scroll to position [815, 0]
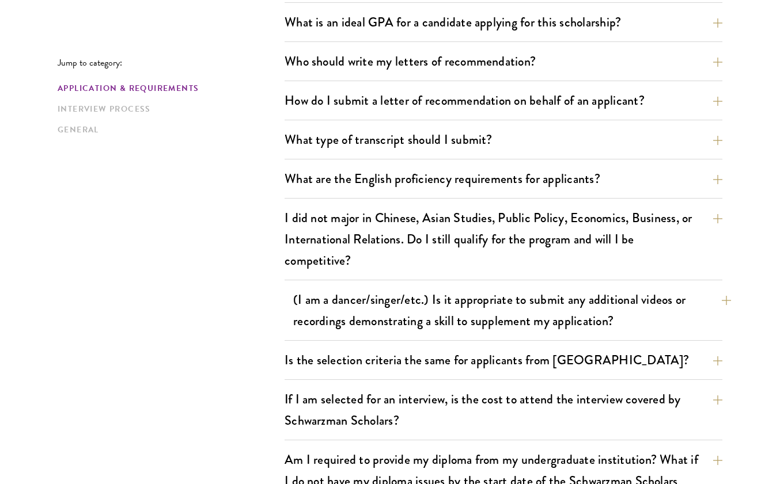
click at [676, 312] on button "(I am a dancer/singer/etc.) Is it appropriate to submit any additional videos o…" at bounding box center [512, 310] width 438 height 47
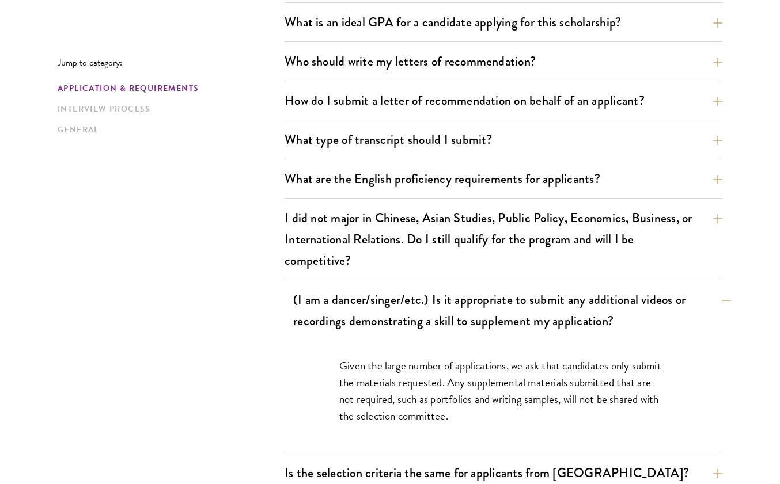
click at [669, 308] on button "(I am a dancer/singer/etc.) Is it appropriate to submit any additional videos o…" at bounding box center [512, 310] width 438 height 47
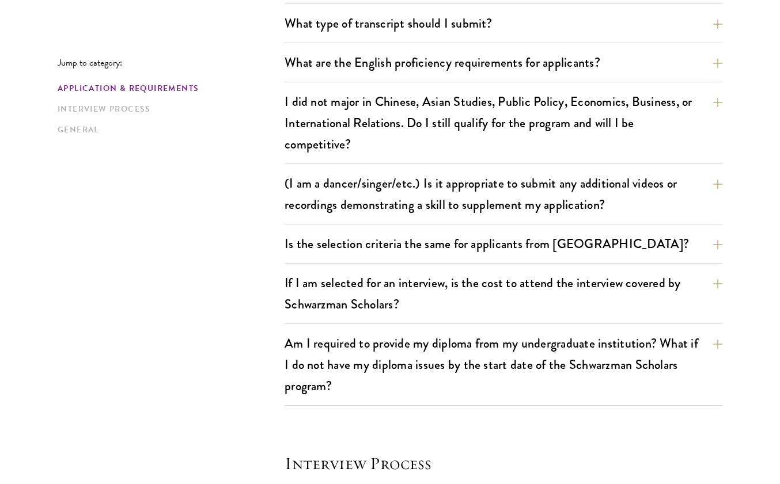
scroll to position [933, 0]
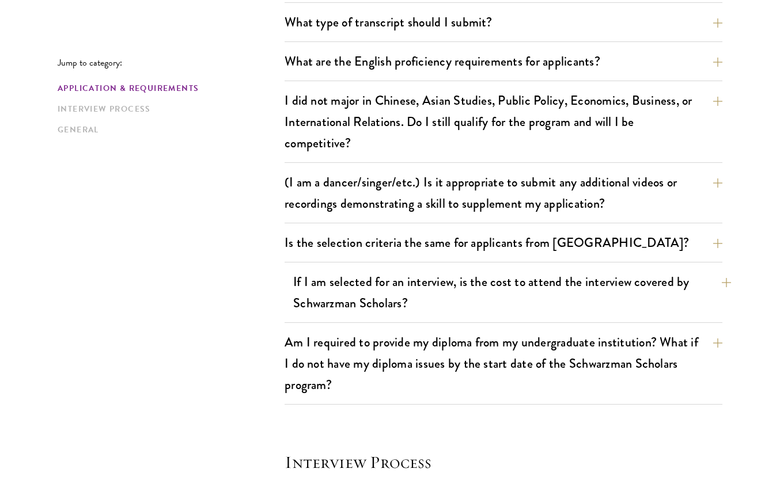
click at [503, 292] on button "If I am selected for an interview, is the cost to attend the interview covered …" at bounding box center [512, 292] width 438 height 47
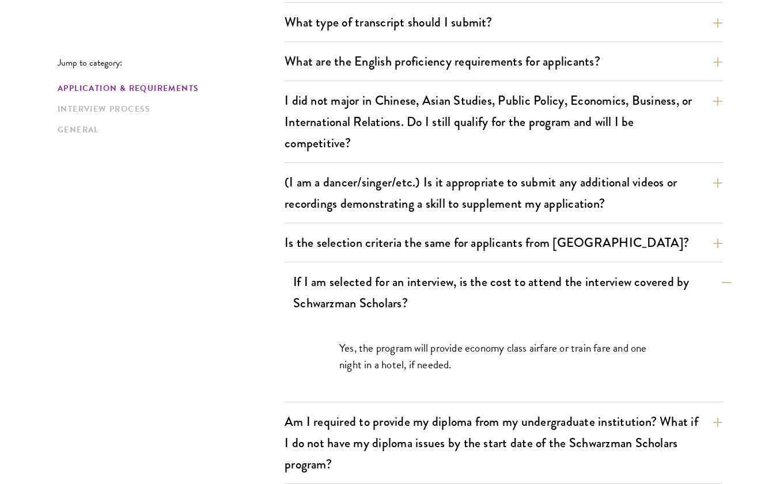
click at [503, 291] on button "If I am selected for an interview, is the cost to attend the interview covered …" at bounding box center [512, 292] width 438 height 47
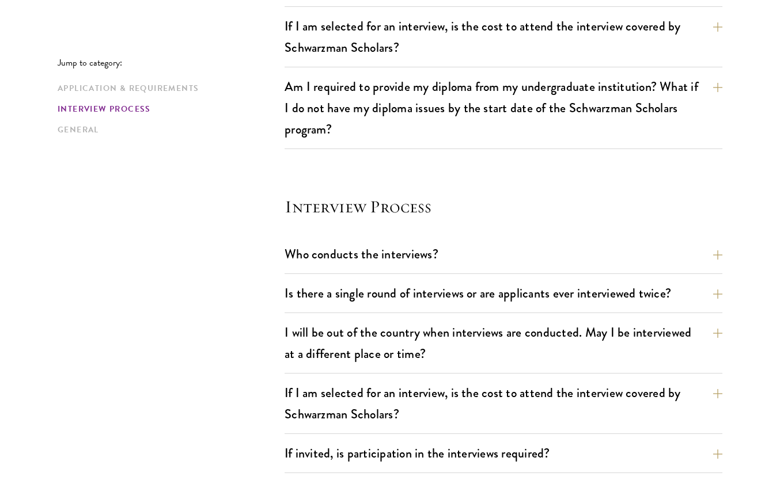
scroll to position [1208, 0]
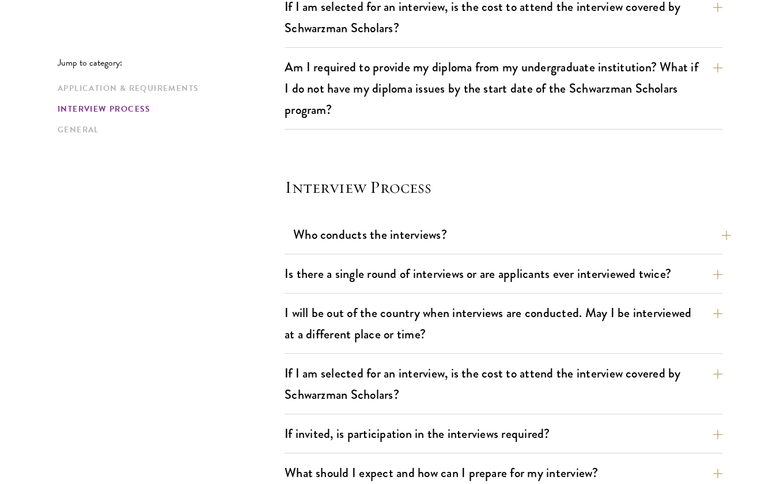
click at [467, 238] on button "Who conducts the interviews?" at bounding box center [512, 235] width 438 height 26
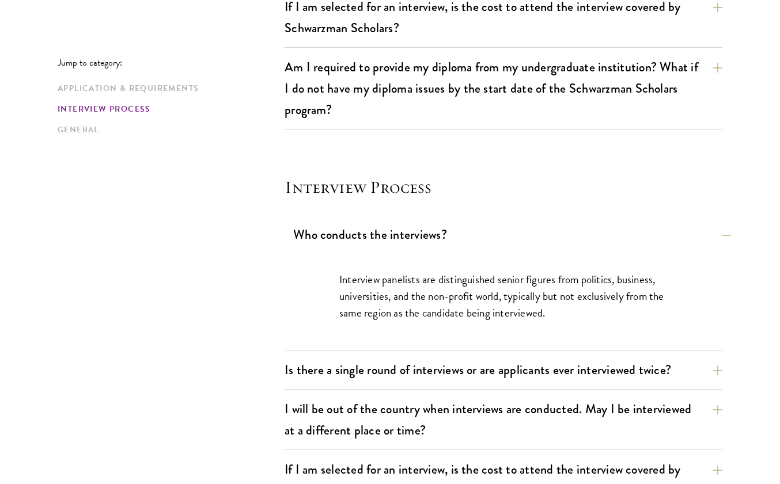
click at [467, 238] on button "Who conducts the interviews?" at bounding box center [512, 235] width 438 height 26
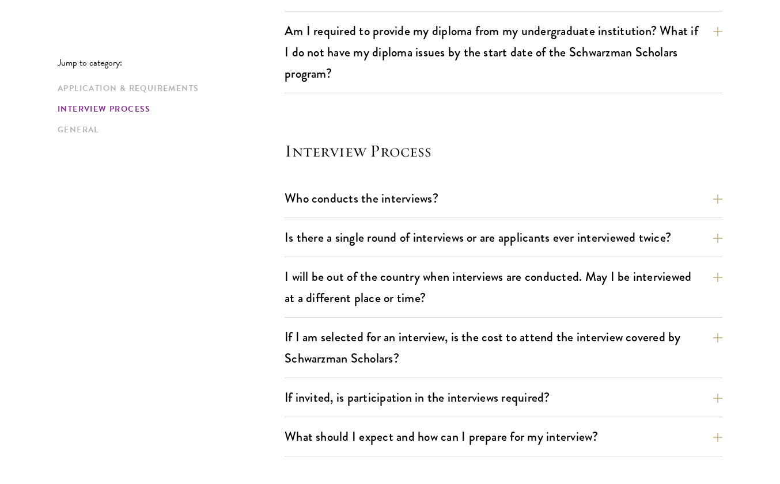
scroll to position [1245, 0]
click at [547, 287] on button "I will be out of the country when interviews are conducted. May I be interviewe…" at bounding box center [512, 287] width 438 height 47
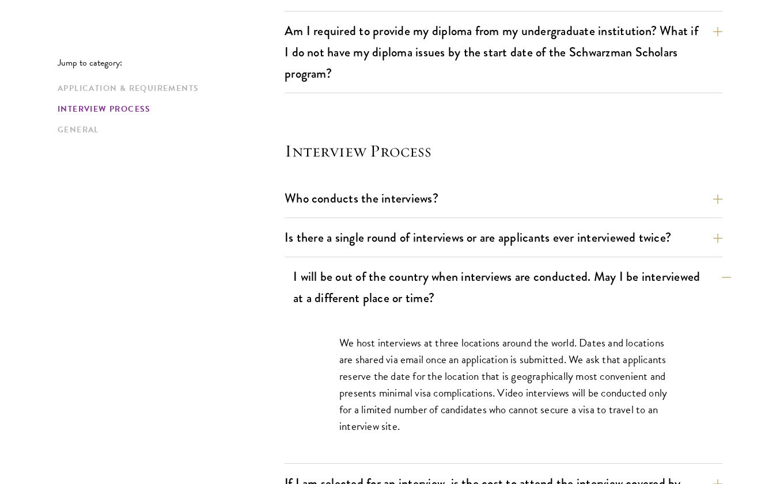
click at [523, 287] on button "I will be out of the country when interviews are conducted. May I be interviewe…" at bounding box center [512, 287] width 438 height 47
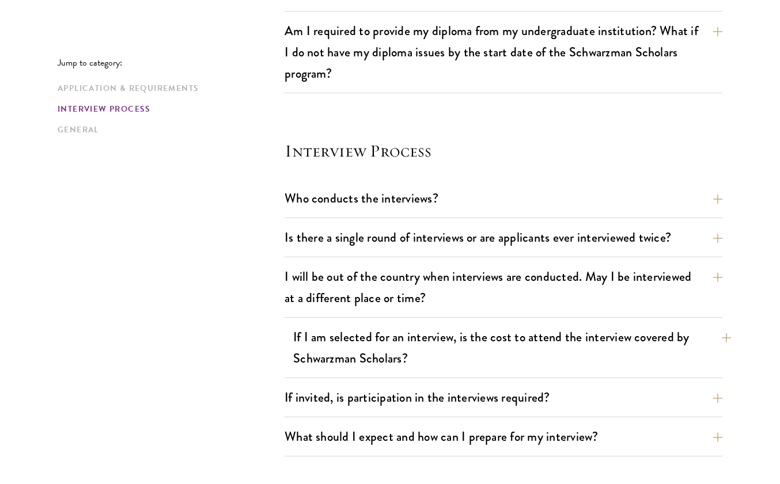
click at [495, 341] on button "If I am selected for an interview, is the cost to attend the interview covered …" at bounding box center [512, 347] width 438 height 47
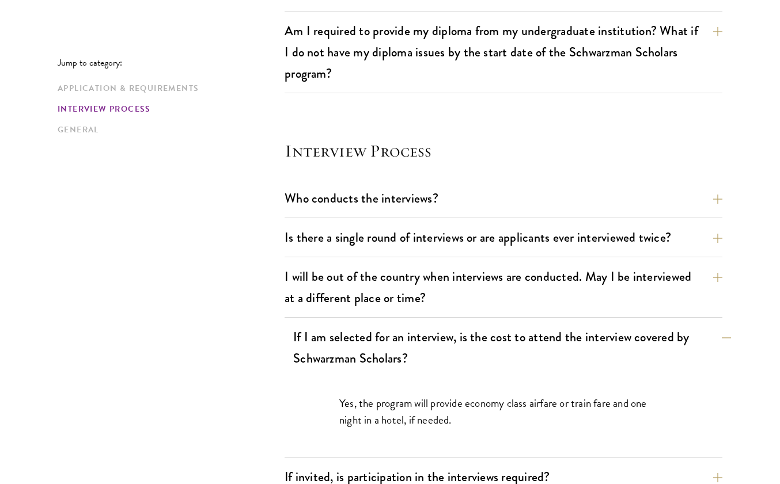
click at [495, 341] on button "If I am selected for an interview, is the cost to attend the interview covered …" at bounding box center [512, 347] width 438 height 47
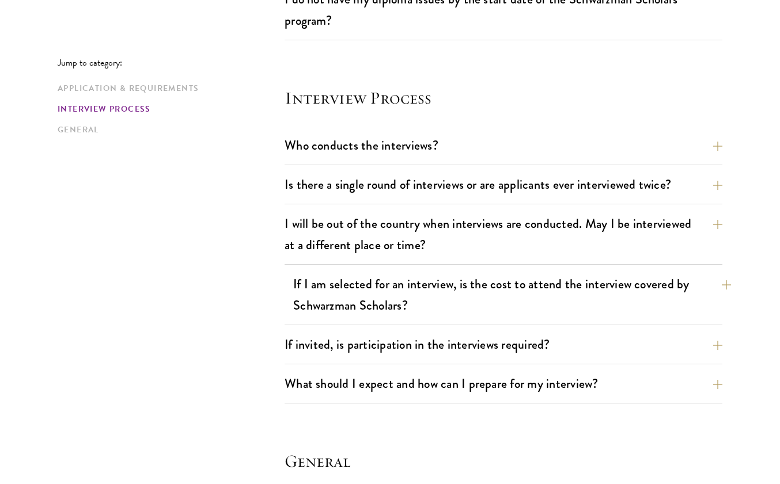
scroll to position [1300, 0]
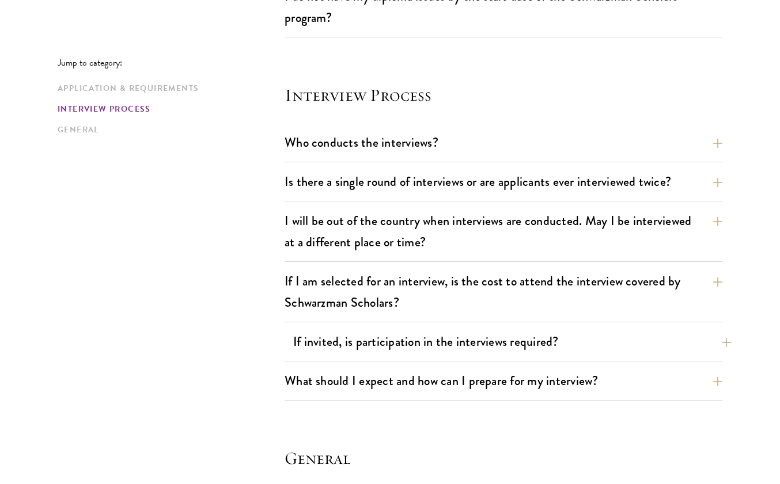
click at [495, 336] on button "If invited, is participation in the interviews required?" at bounding box center [512, 342] width 438 height 26
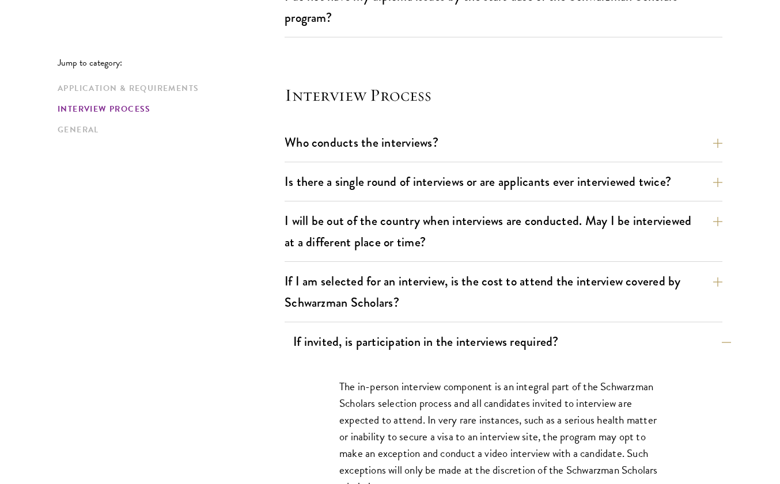
click at [495, 336] on button "If invited, is participation in the interviews required?" at bounding box center [512, 342] width 438 height 26
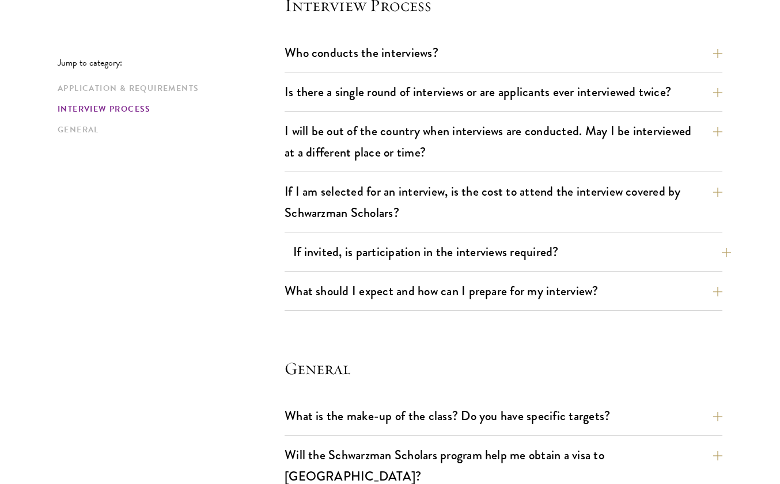
scroll to position [1390, 0]
click at [472, 301] on button "What should I expect and how can I prepare for my interview?" at bounding box center [512, 291] width 438 height 26
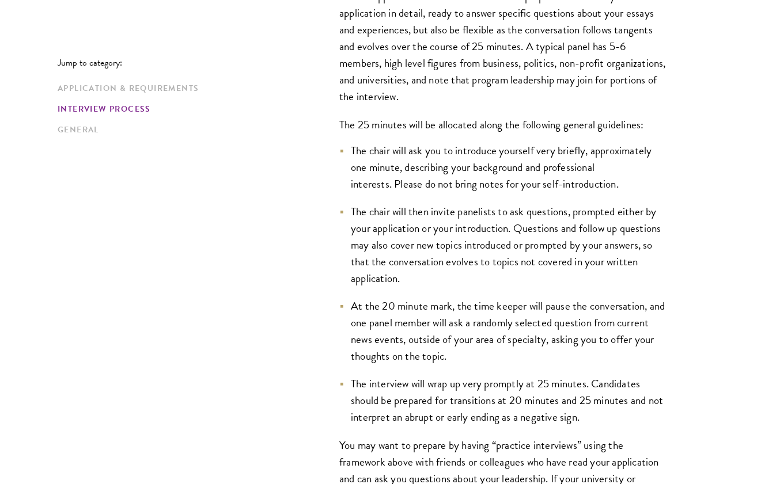
scroll to position [0, 0]
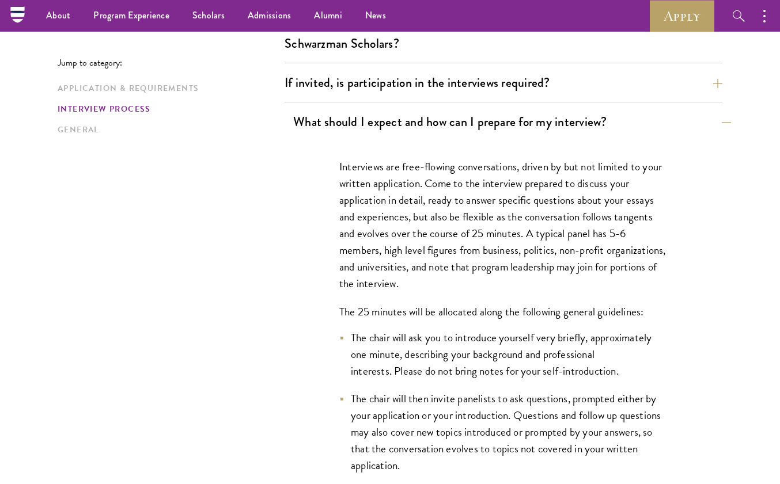
click at [430, 122] on button "What should I expect and how can I prepare for my interview?" at bounding box center [512, 122] width 438 height 26
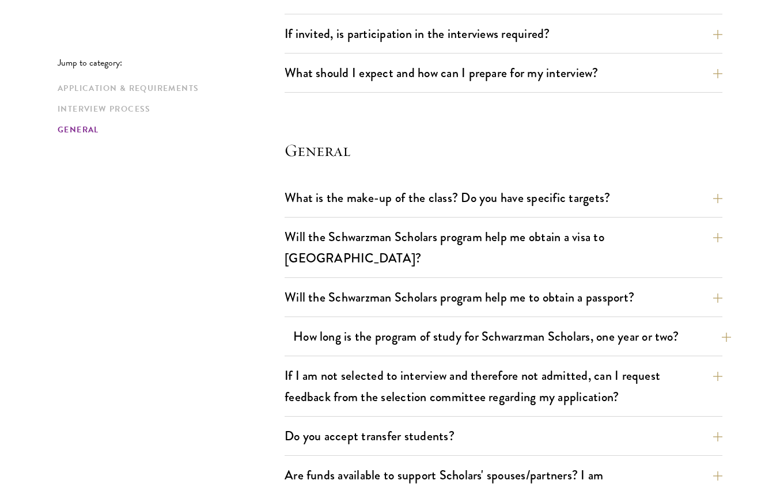
click at [308, 324] on button "How long is the program of study for Schwarzman Scholars, one year or two?" at bounding box center [512, 337] width 438 height 26
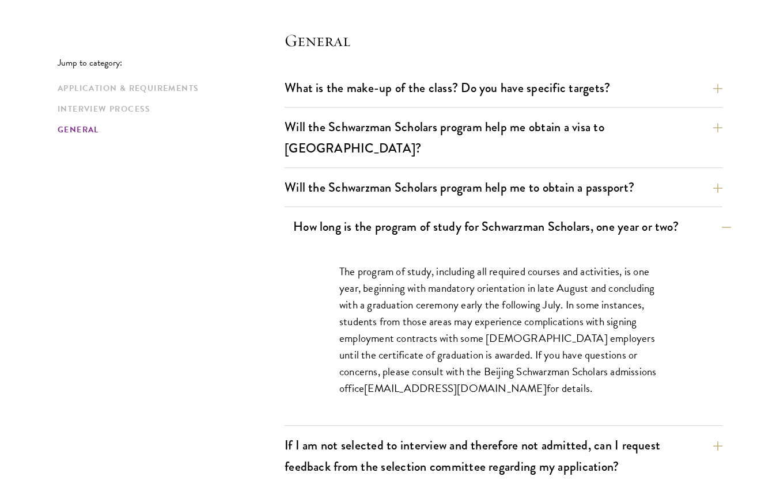
click at [299, 214] on button "How long is the program of study for Schwarzman Scholars, one year or two?" at bounding box center [512, 227] width 438 height 26
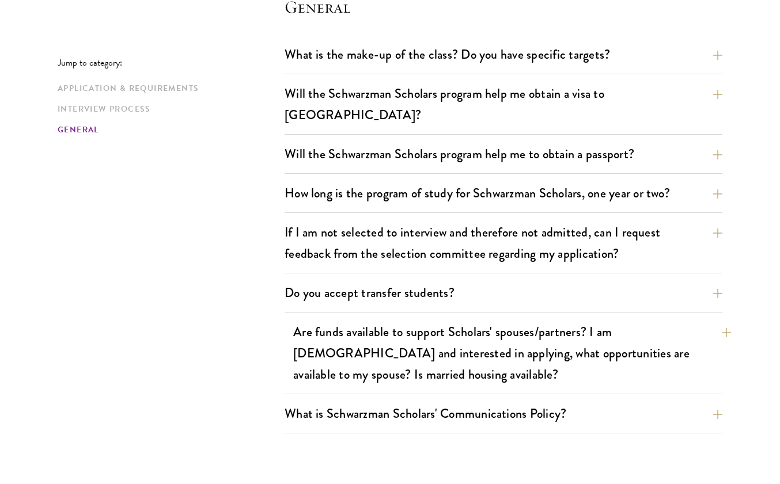
click at [359, 334] on button "Are funds available to support Scholars' spouses/partners? I am [DEMOGRAPHIC_DA…" at bounding box center [512, 353] width 438 height 69
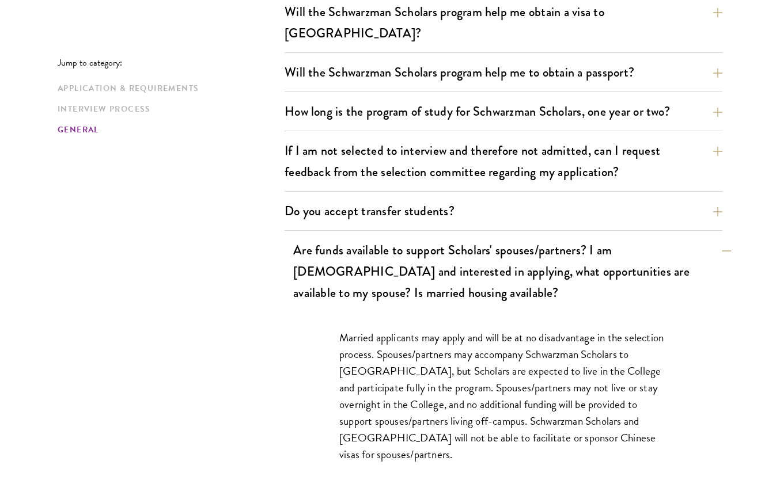
click at [322, 237] on button "Are funds available to support Scholars' spouses/partners? I am [DEMOGRAPHIC_DA…" at bounding box center [512, 271] width 438 height 69
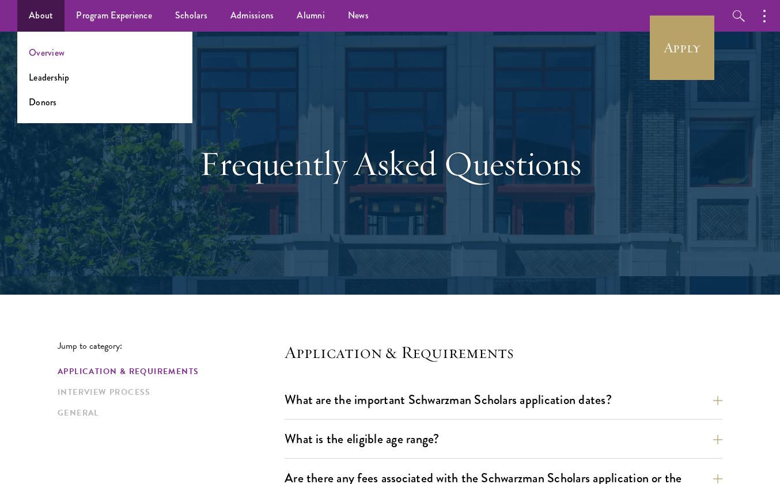
click at [48, 52] on link "Overview" at bounding box center [47, 52] width 36 height 13
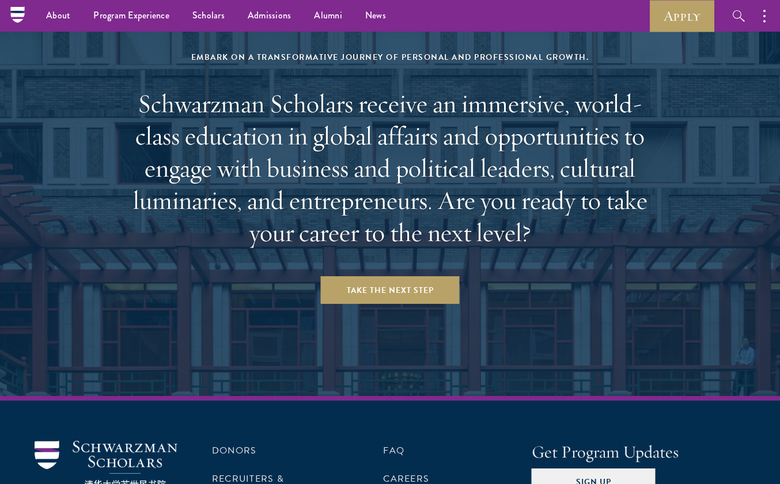
scroll to position [4663, 0]
click at [399, 445] on link "FAQ" at bounding box center [393, 452] width 21 height 14
